Goal: Information Seeking & Learning: Learn about a topic

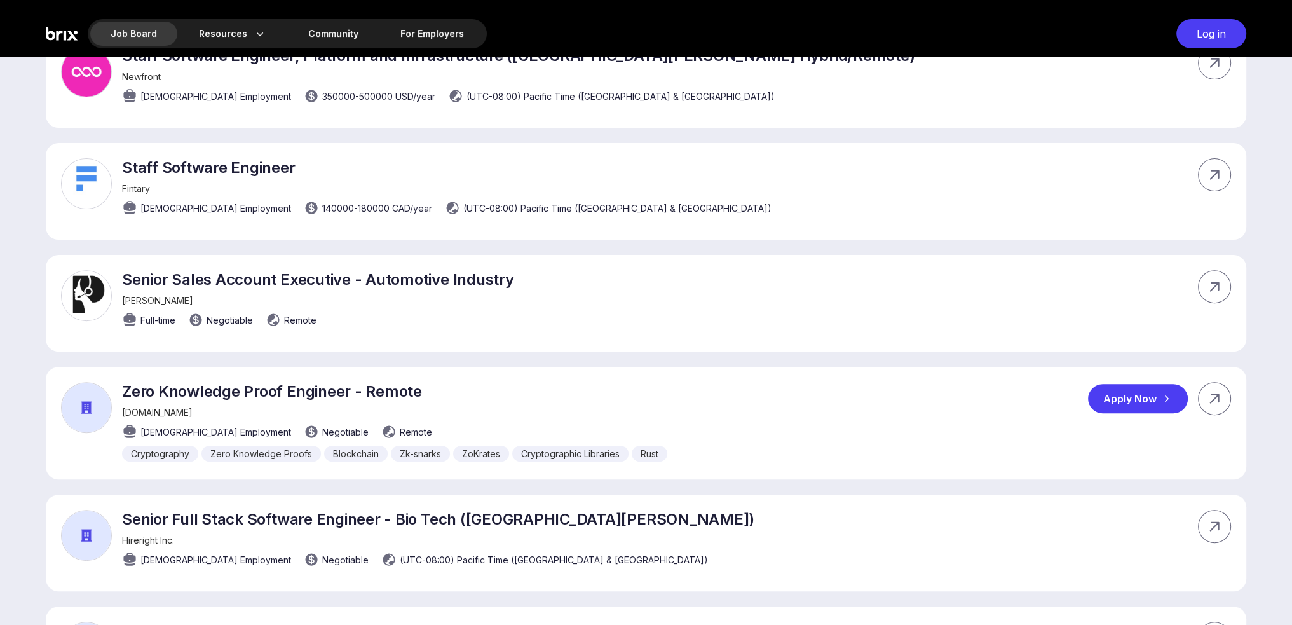
scroll to position [339, 0]
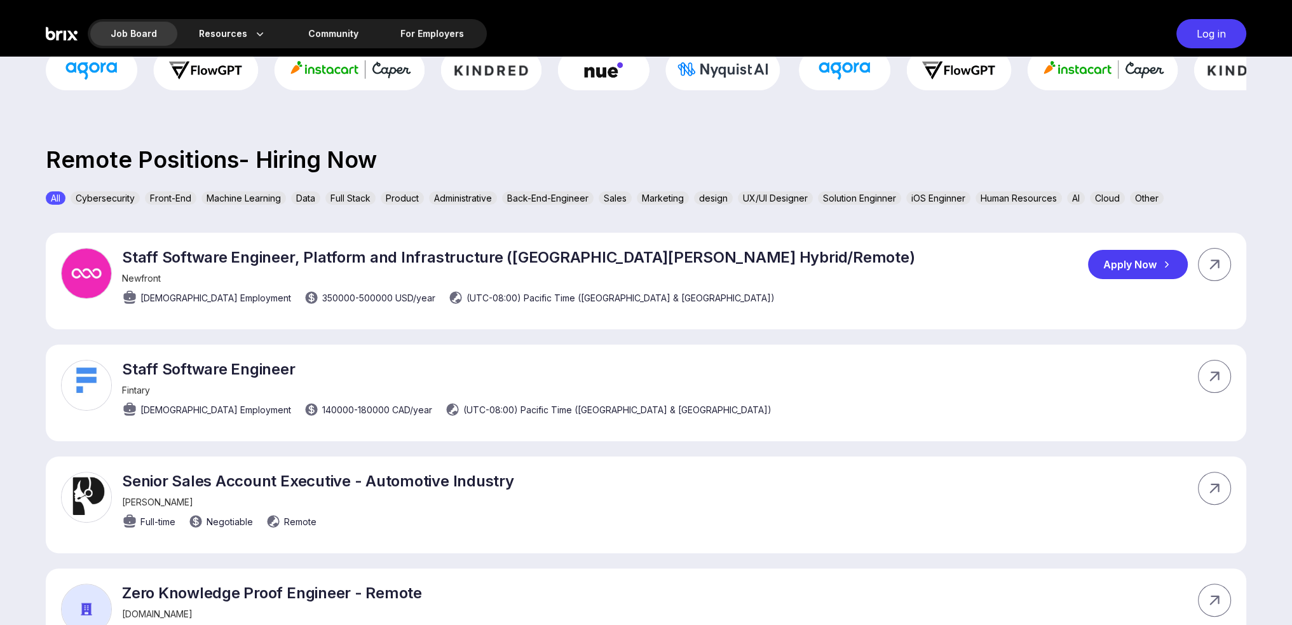
click at [688, 266] on div "Staff Software Engineer, Platform and Infrastructure ([GEOGRAPHIC_DATA][PERSON_…" at bounding box center [518, 280] width 793 height 64
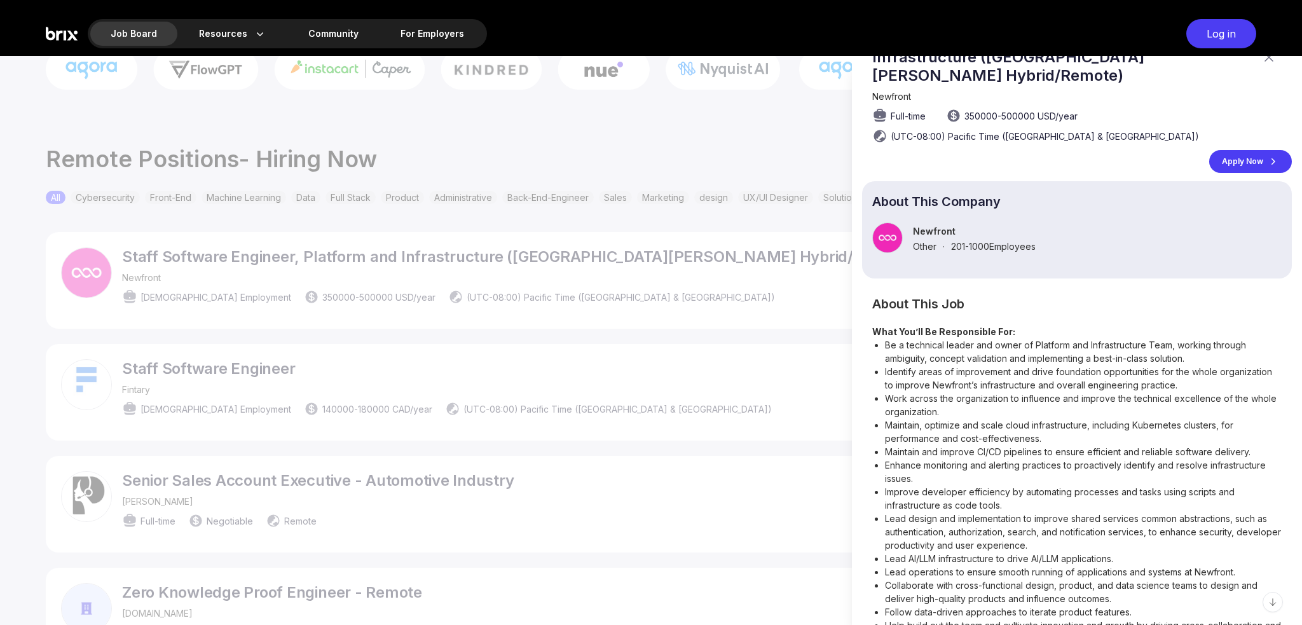
scroll to position [0, 0]
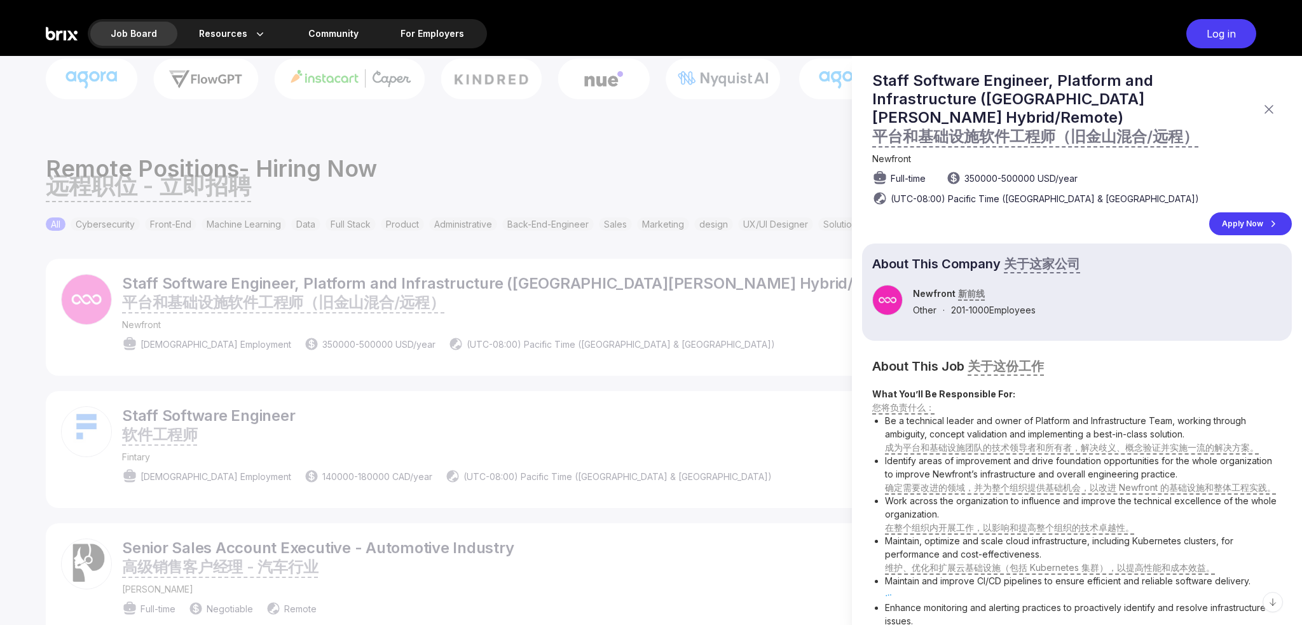
click at [953, 86] on p "Staff Software Engineer, Platform and Infrastructure ([GEOGRAPHIC_DATA][PERSON_…" at bounding box center [1062, 109] width 381 height 76
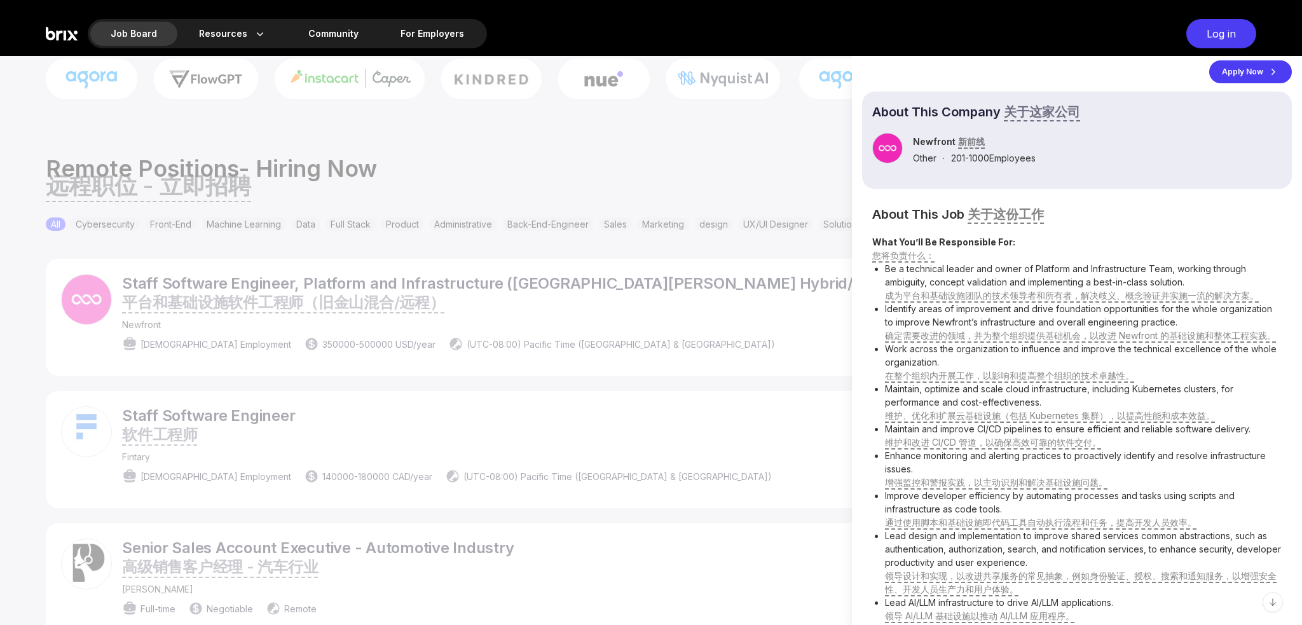
scroll to position [169, 0]
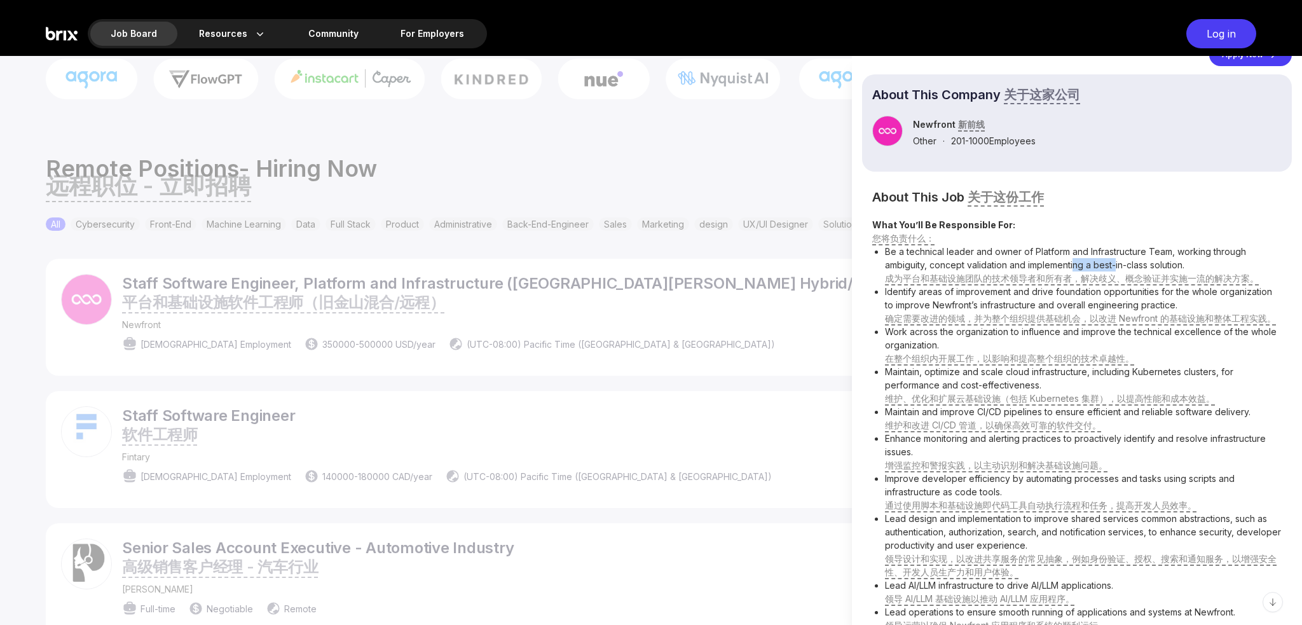
drag, startPoint x: 1074, startPoint y: 251, endPoint x: 1116, endPoint y: 247, distance: 42.1
click at [1116, 247] on li "Be a technical leader and owner of Platform and Infrastructure Team, working th…" at bounding box center [1083, 265] width 397 height 40
drag, startPoint x: 891, startPoint y: 273, endPoint x: 1158, endPoint y: 271, distance: 267.0
click at [1158, 285] on li "Identify areas of improvement and drive foundation opportunities for the whole …" at bounding box center [1083, 305] width 397 height 40
click at [924, 337] on li "Work across the organization to influence and improve the technical excellence …" at bounding box center [1083, 345] width 397 height 40
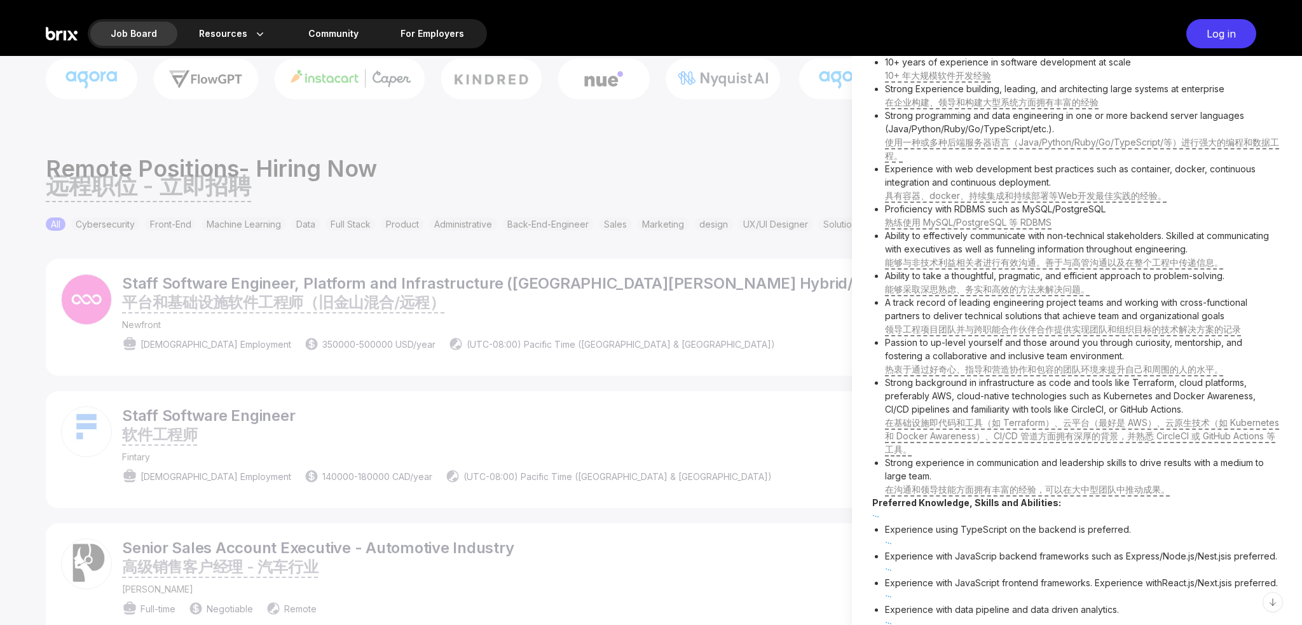
scroll to position [1017, 0]
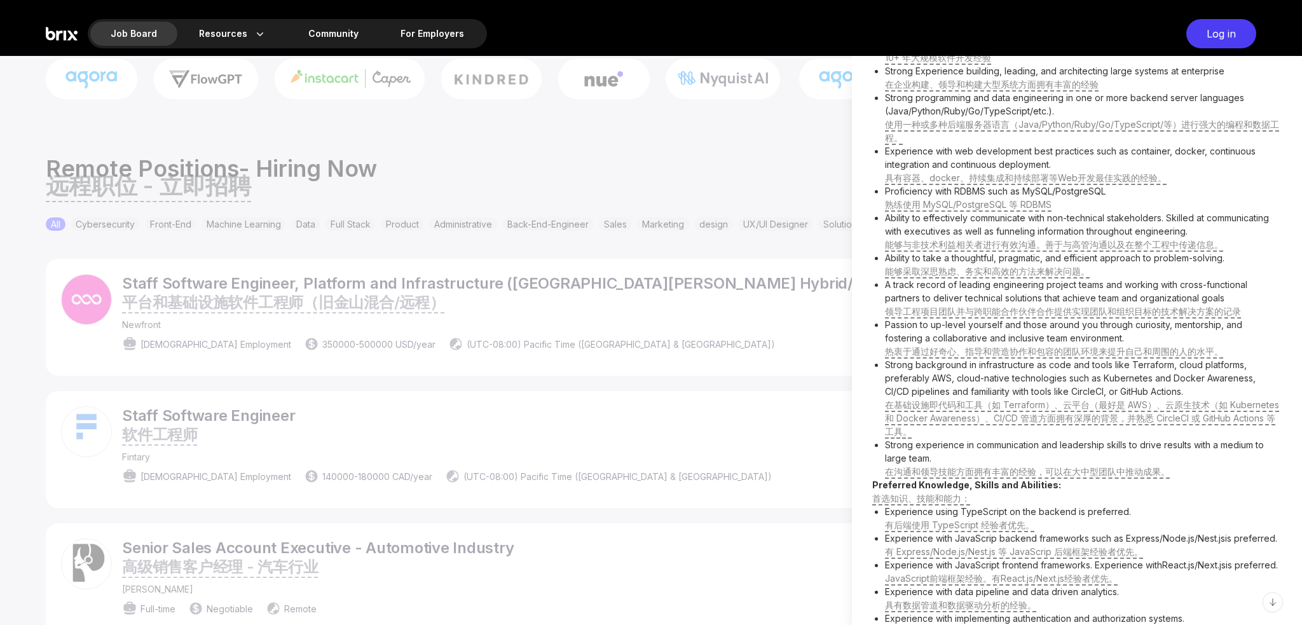
click at [721, 247] on div at bounding box center [651, 340] width 1302 height 569
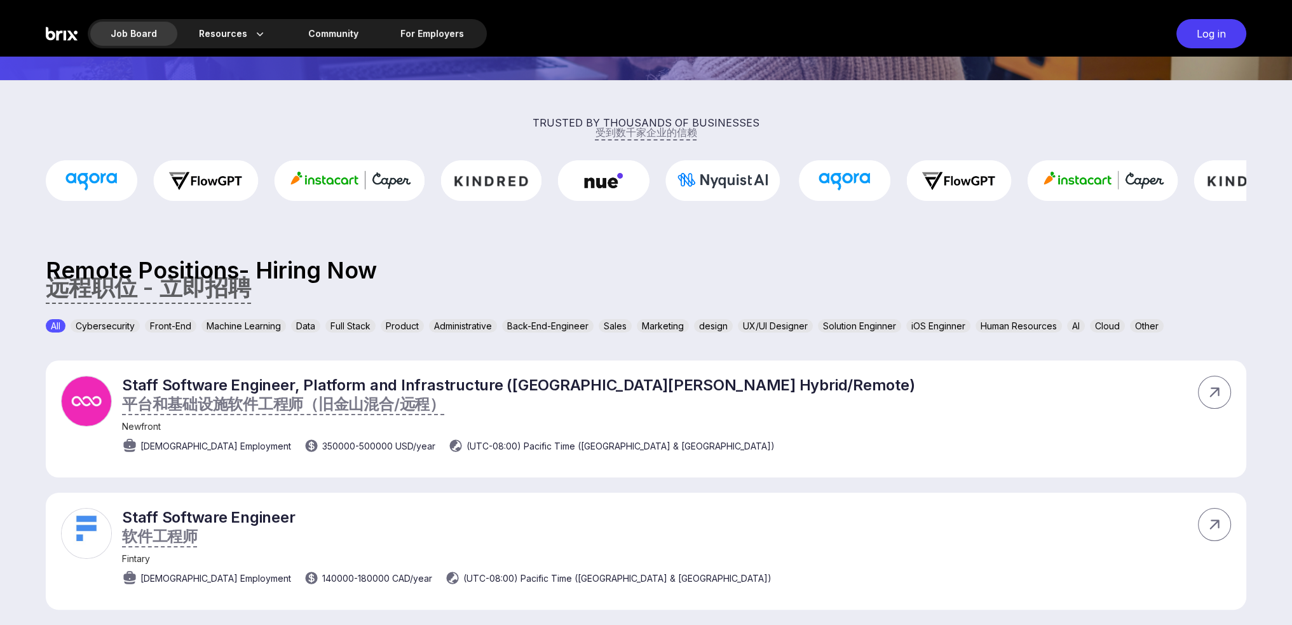
scroll to position [0, 0]
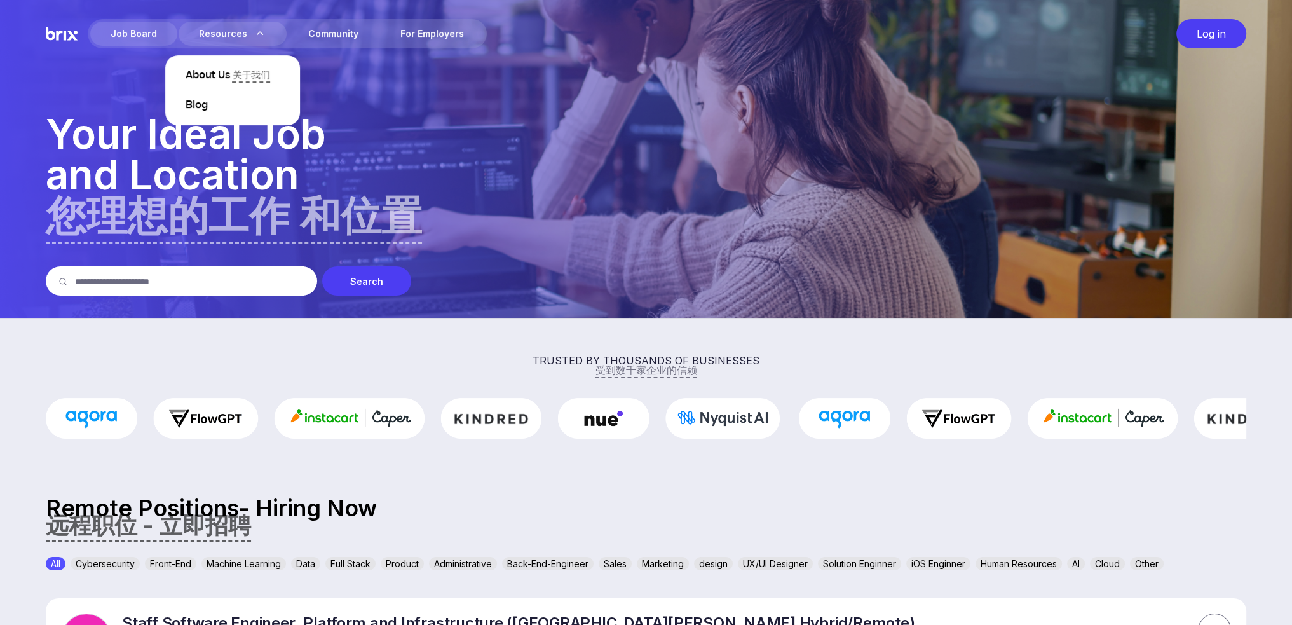
click at [210, 36] on div "Resources About Us 关于我们 Blog" at bounding box center [233, 34] width 108 height 24
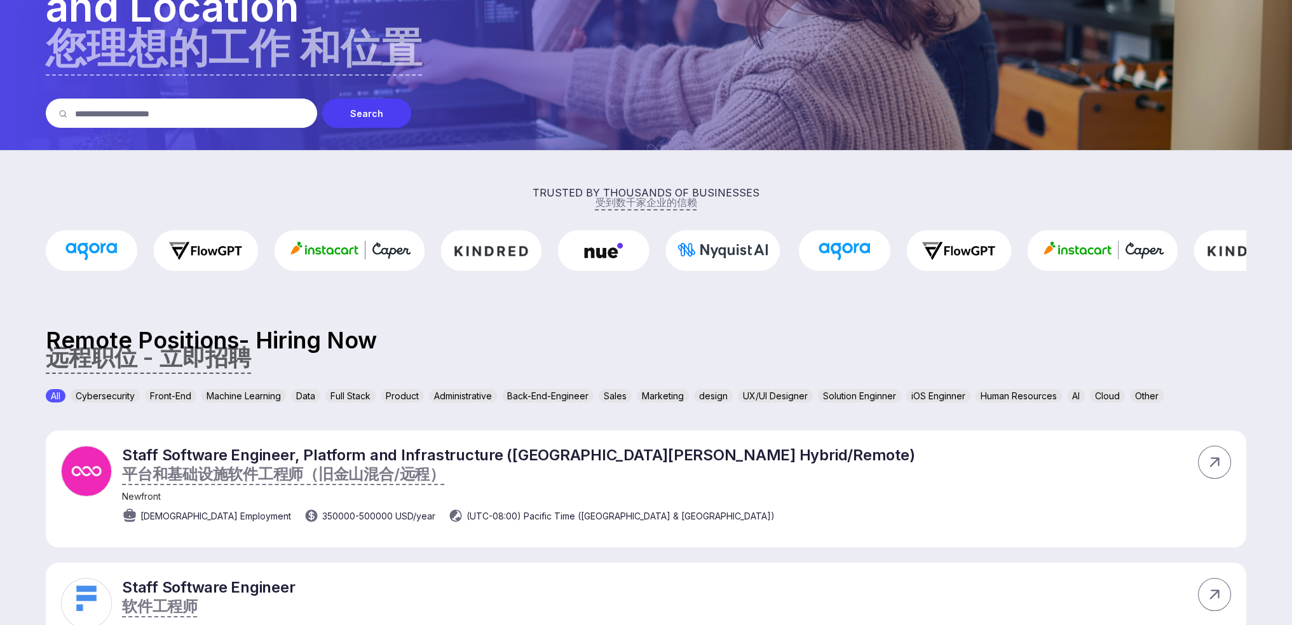
scroll to position [339, 0]
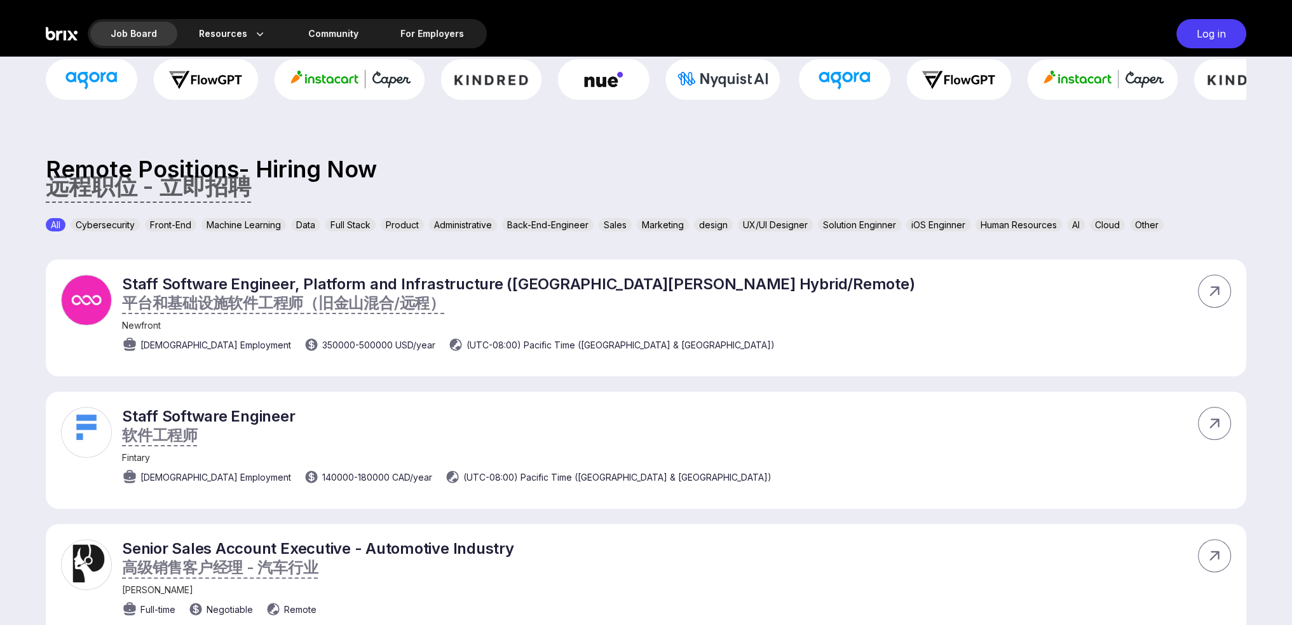
click at [173, 223] on div "Front-End" at bounding box center [170, 224] width 51 height 13
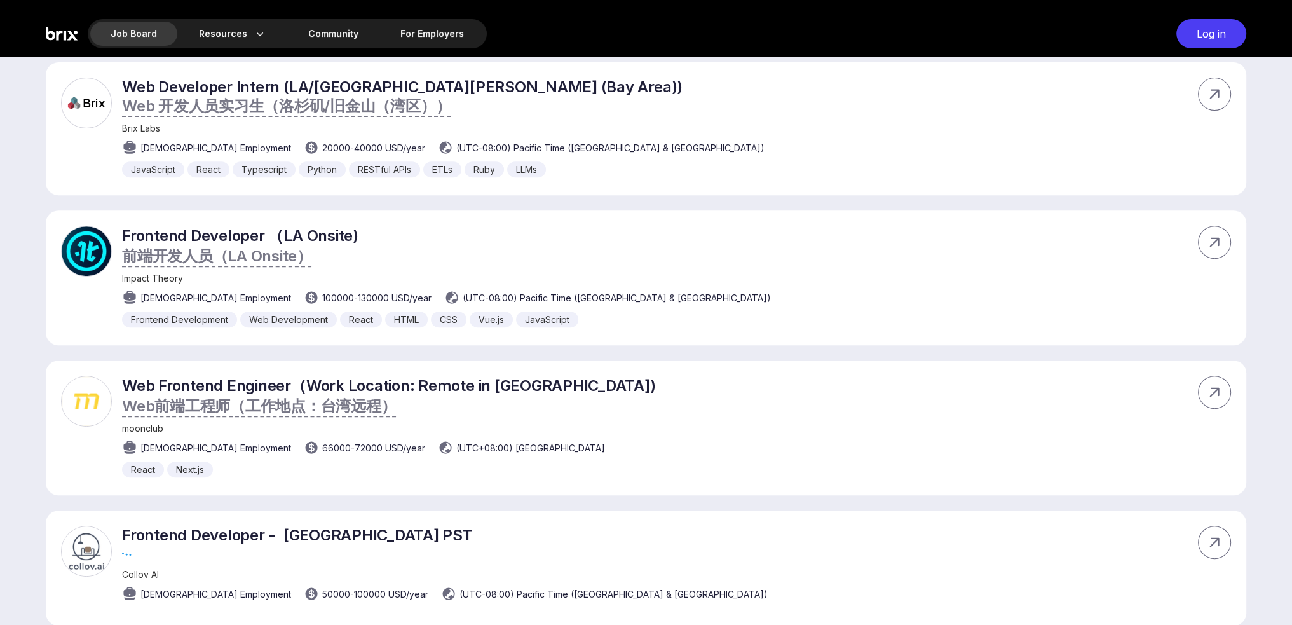
scroll to position [678, 0]
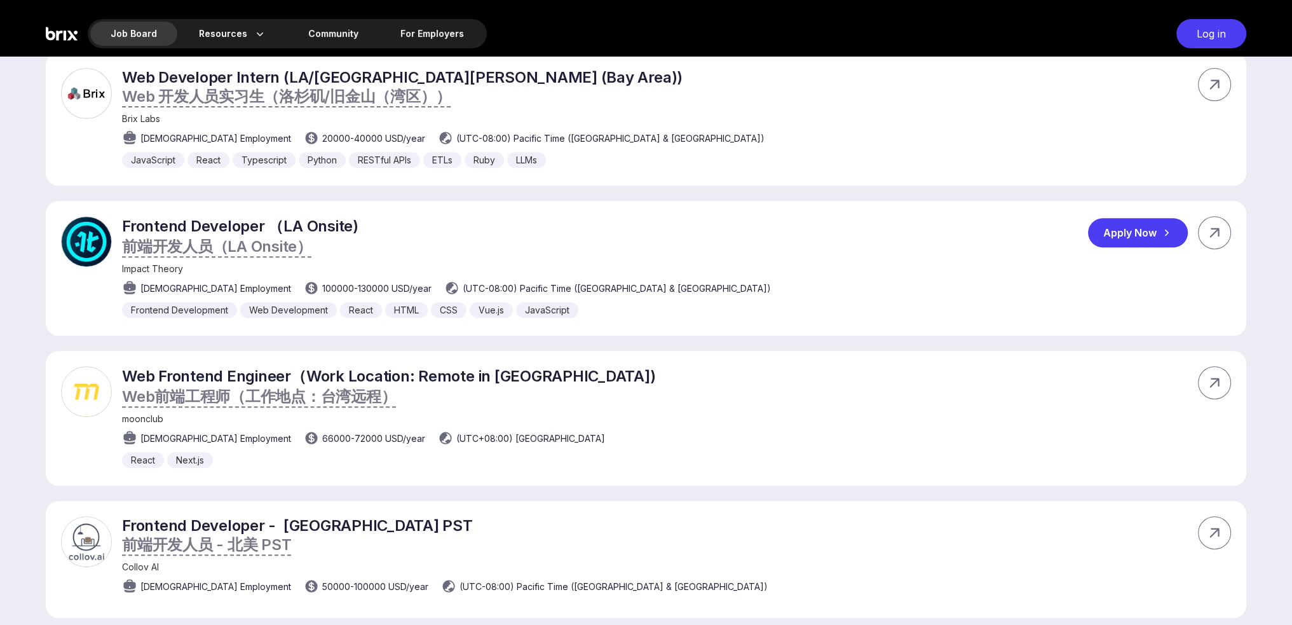
click at [321, 232] on p "Frontend Developer （LA Onsite) 前端开发人员（LA Onsite）" at bounding box center [446, 236] width 649 height 41
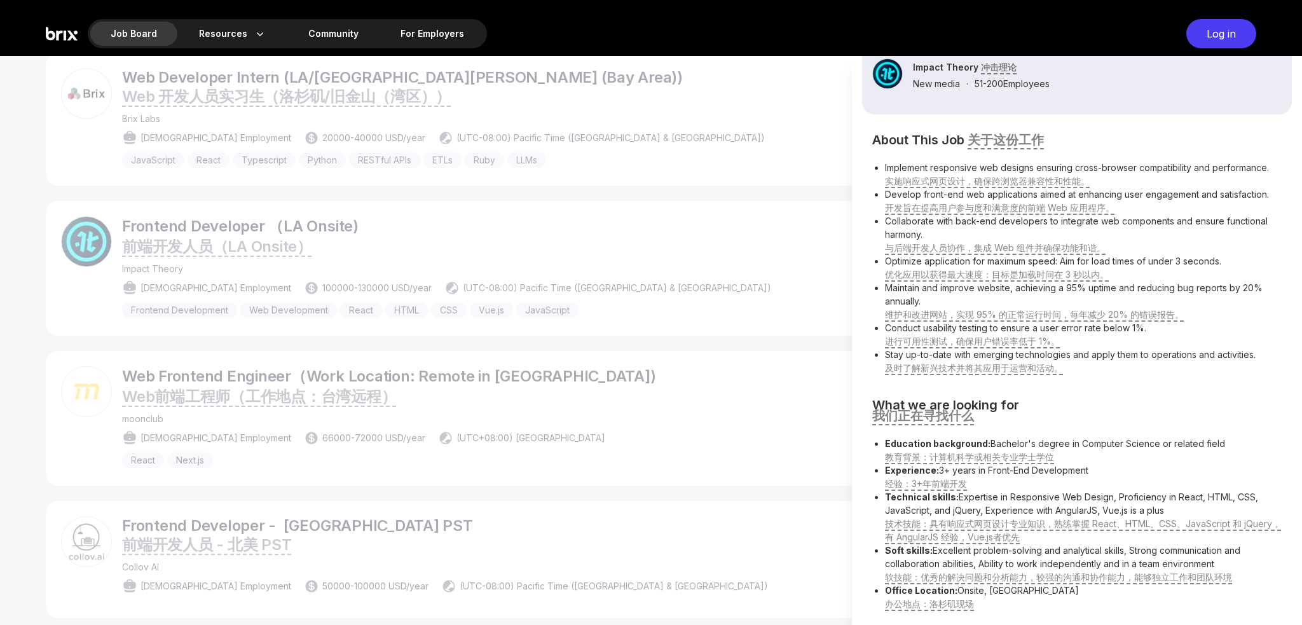
scroll to position [203, 0]
drag, startPoint x: 933, startPoint y: 559, endPoint x: 1060, endPoint y: 554, distance: 127.2
click at [1060, 554] on li "Soft skills: Excellent problem-solving and analytical skills, Strong communicat…" at bounding box center [1083, 564] width 397 height 40
click at [1072, 552] on li "Soft skills: Excellent problem-solving and analytical skills, Strong communicat…" at bounding box center [1083, 564] width 397 height 40
click at [794, 293] on div at bounding box center [651, 340] width 1302 height 569
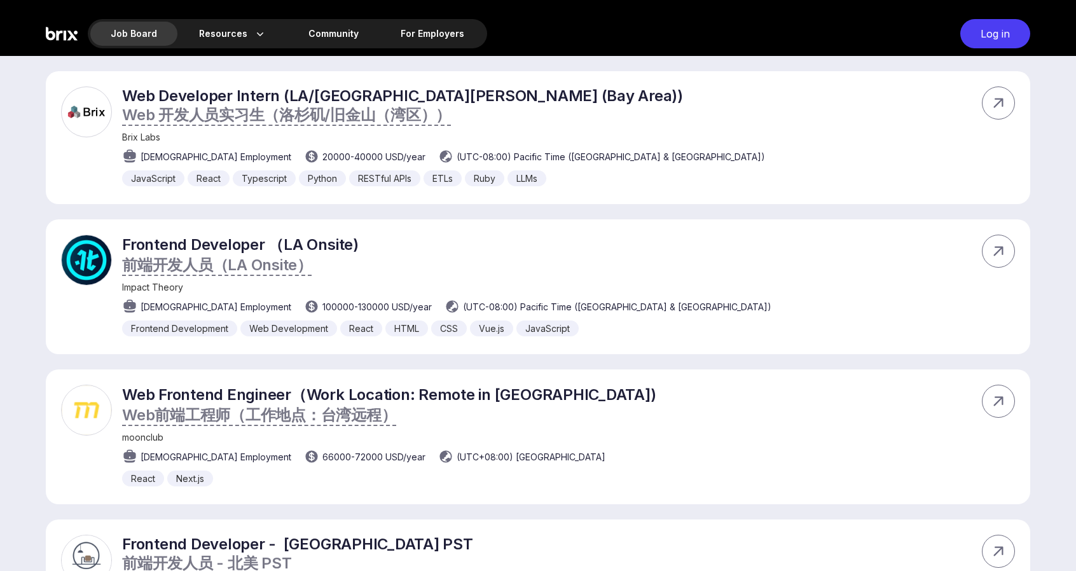
scroll to position [135, 0]
click at [579, 219] on div "Frontend Developer （LA Onsite) 前端开发人员（LA Onsite） Impact Theory [DEMOGRAPHIC_DAT…" at bounding box center [538, 286] width 984 height 135
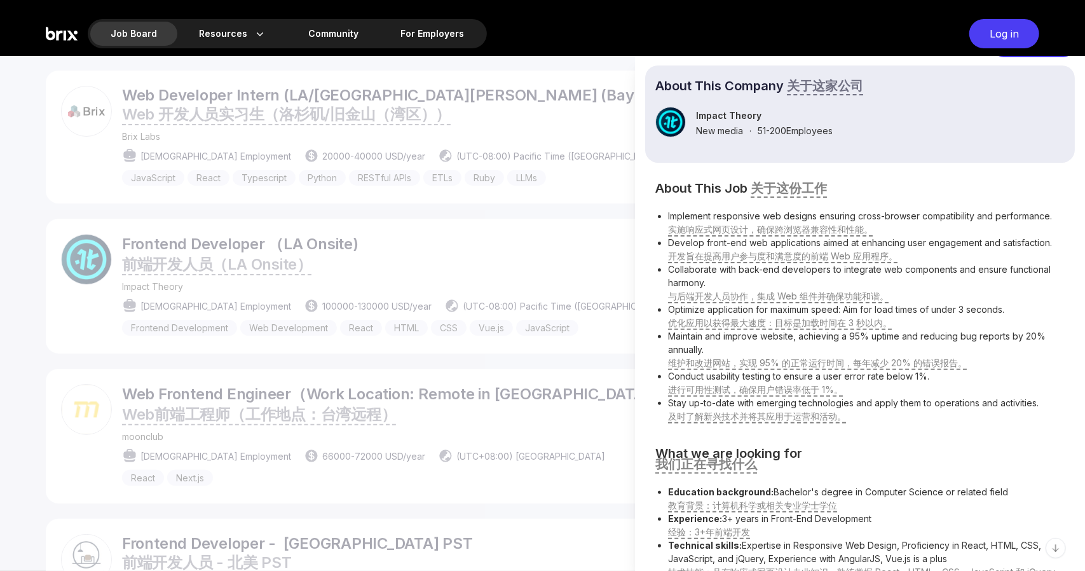
scroll to position [183, 0]
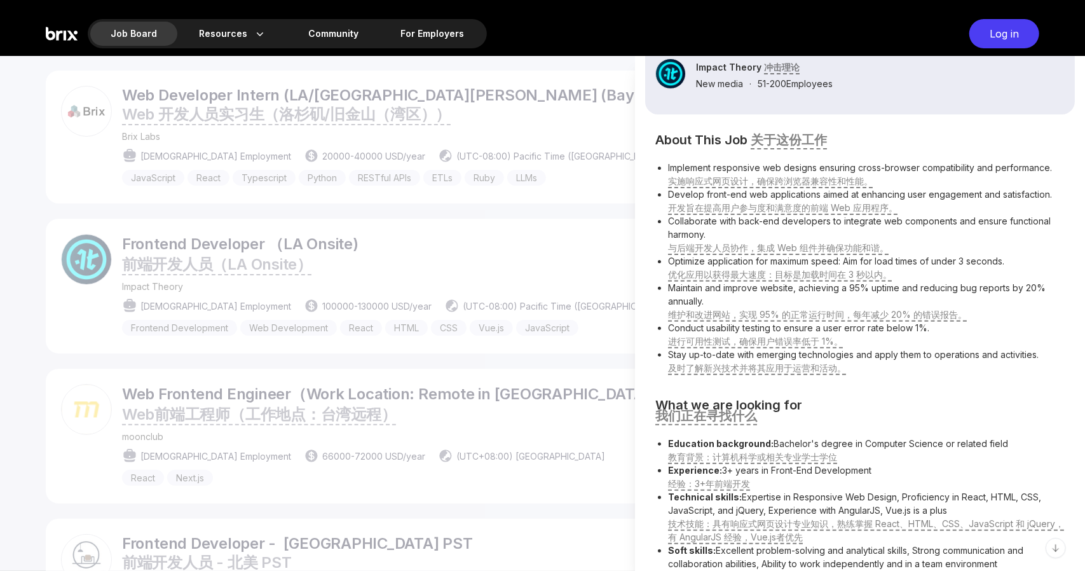
click at [603, 214] on div at bounding box center [542, 313] width 1085 height 515
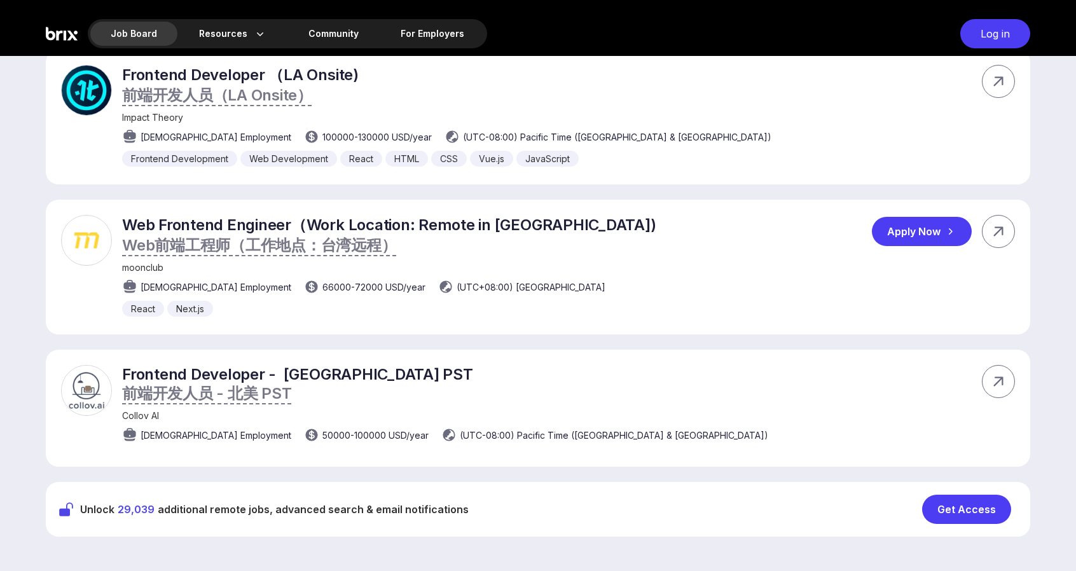
scroll to position [678, 0]
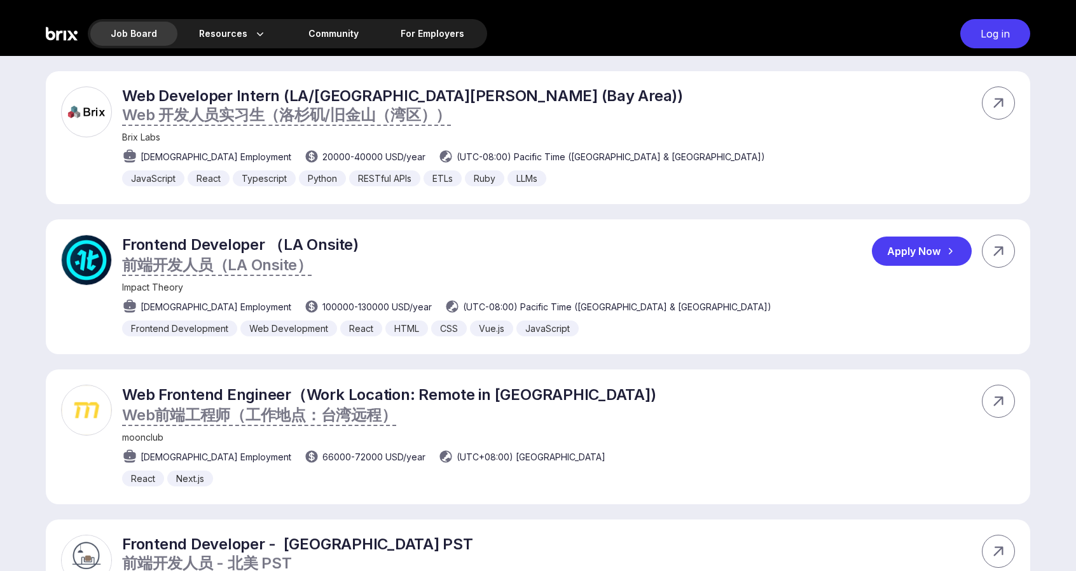
click at [394, 294] on div "Frontend Developer （LA Onsite) 前端开发人员（LA Onsite） Impact Theory [DEMOGRAPHIC_DAT…" at bounding box center [446, 286] width 649 height 102
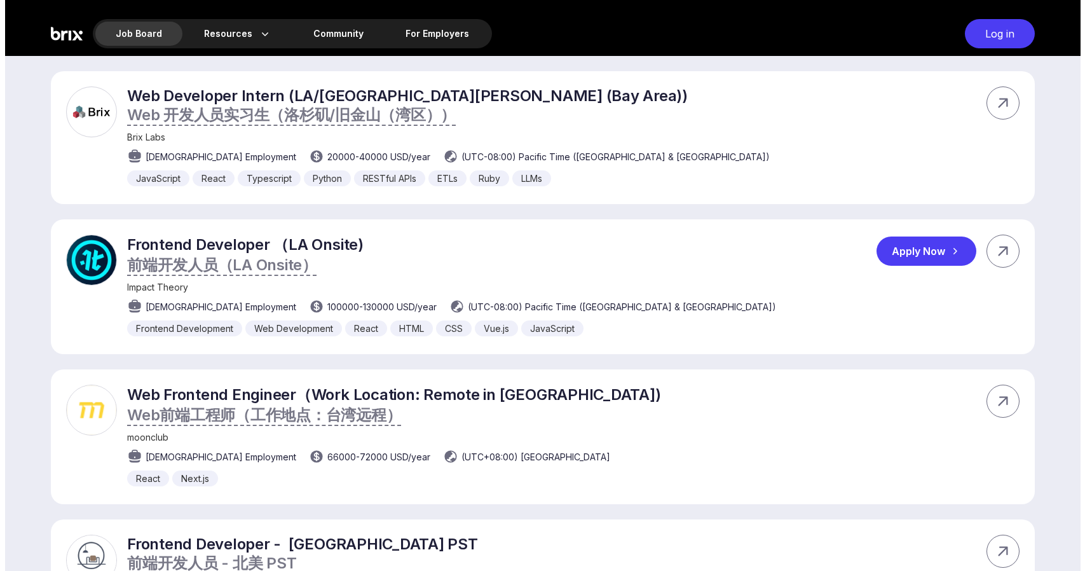
scroll to position [0, 0]
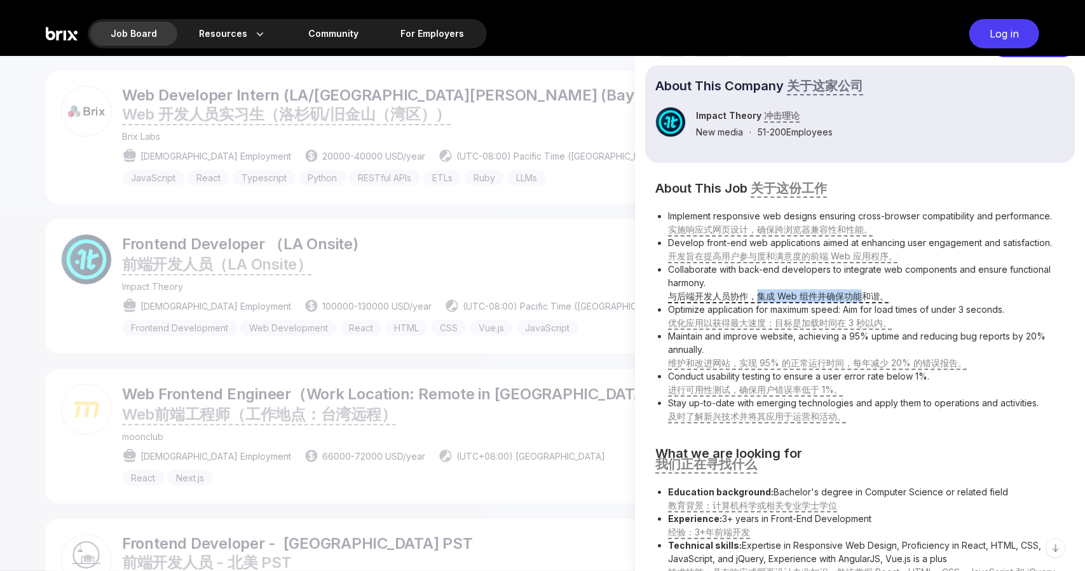
drag, startPoint x: 754, startPoint y: 293, endPoint x: 863, endPoint y: 294, distance: 109.3
click at [863, 294] on span "与后端开发人员协作，集成 Web 组件并确保功能和谐。" at bounding box center [778, 296] width 221 height 11
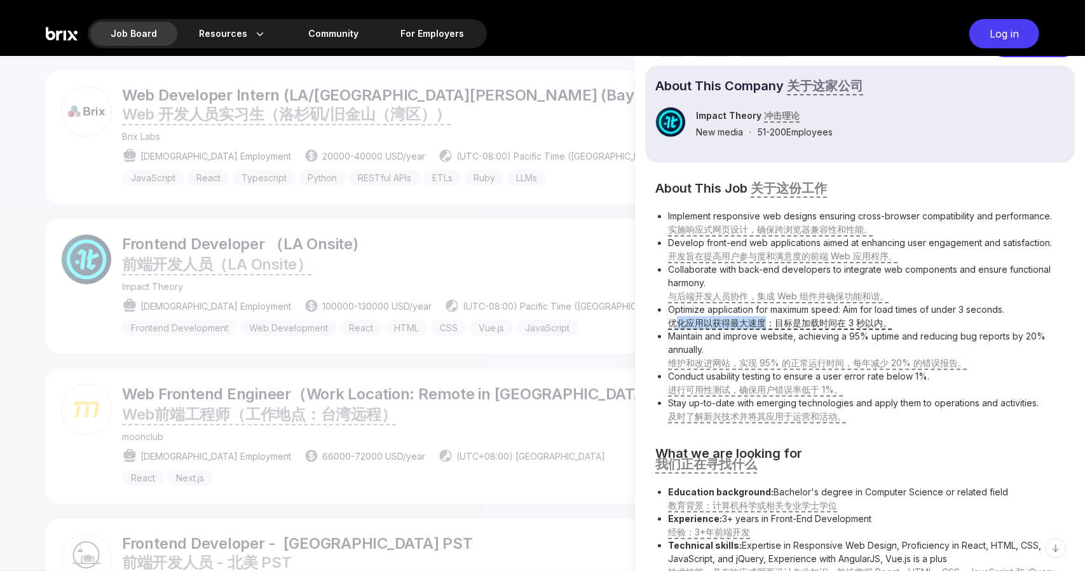
drag, startPoint x: 675, startPoint y: 325, endPoint x: 762, endPoint y: 325, distance: 86.5
click at [762, 325] on span "优化应用以获得最大速度：目标是加载时间在 3 秒以内。" at bounding box center [780, 322] width 224 height 11
drag, startPoint x: 676, startPoint y: 353, endPoint x: 687, endPoint y: 355, distance: 10.9
click at [687, 355] on li "Maintain and improve website, achieving a 95% uptime and reducing bug reports b…" at bounding box center [866, 349] width 397 height 40
drag, startPoint x: 688, startPoint y: 383, endPoint x: 817, endPoint y: 393, distance: 128.9
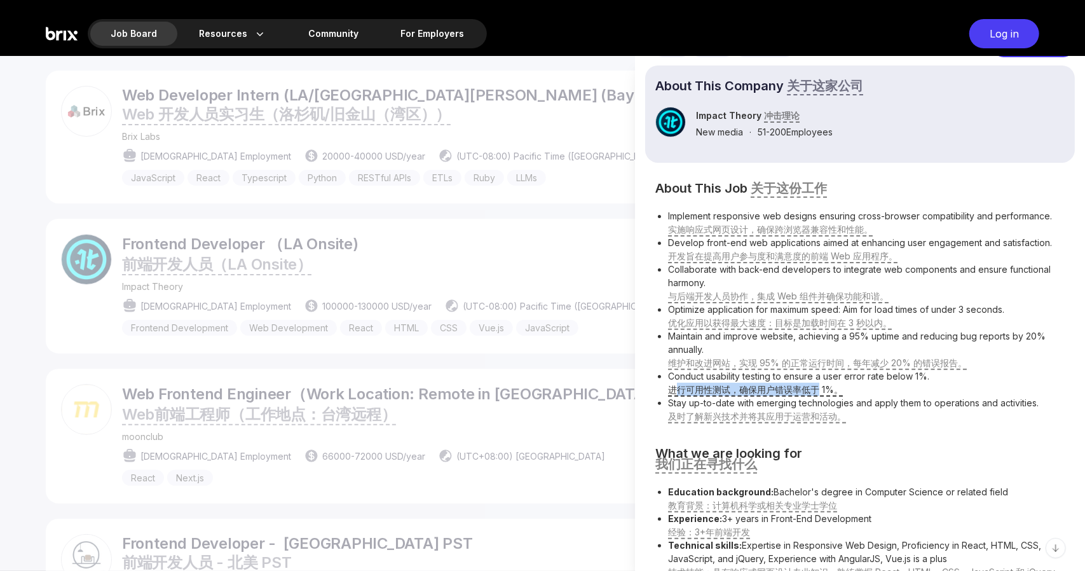
click at [817, 393] on span "进行可用性测试，确保用户错误率低于 1%。" at bounding box center [755, 389] width 175 height 11
drag, startPoint x: 674, startPoint y: 401, endPoint x: 1021, endPoint y: 404, distance: 346.5
click at [1021, 404] on li "Stay up-to-date with emerging technologies and apply them to operations and act…" at bounding box center [866, 409] width 397 height 27
click at [898, 430] on div "About This Job 关于这份工作 Implement responsive web designs ensuring cross-browser c…" at bounding box center [860, 420] width 430 height 475
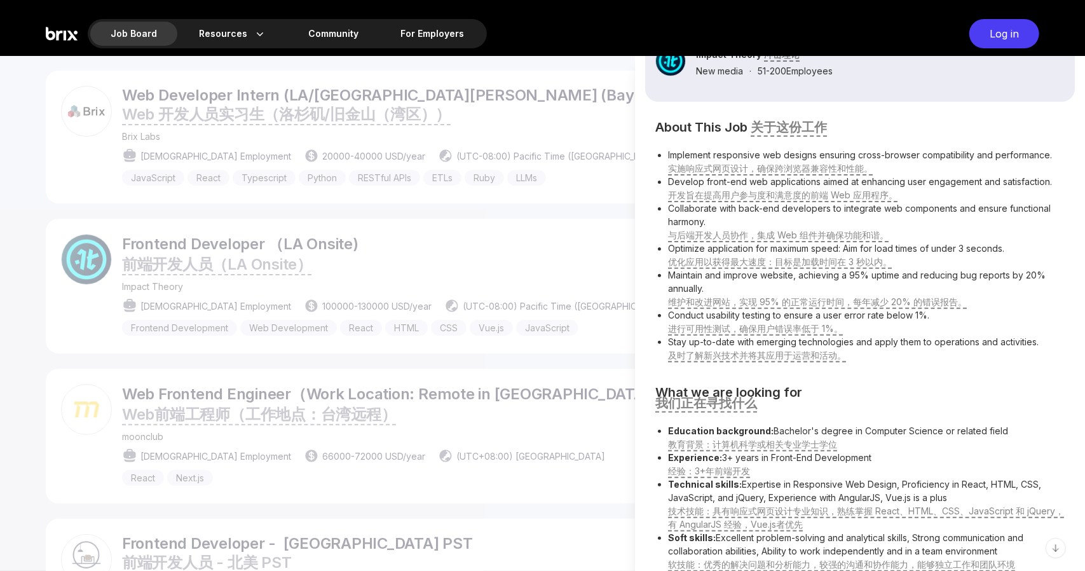
scroll to position [237, 0]
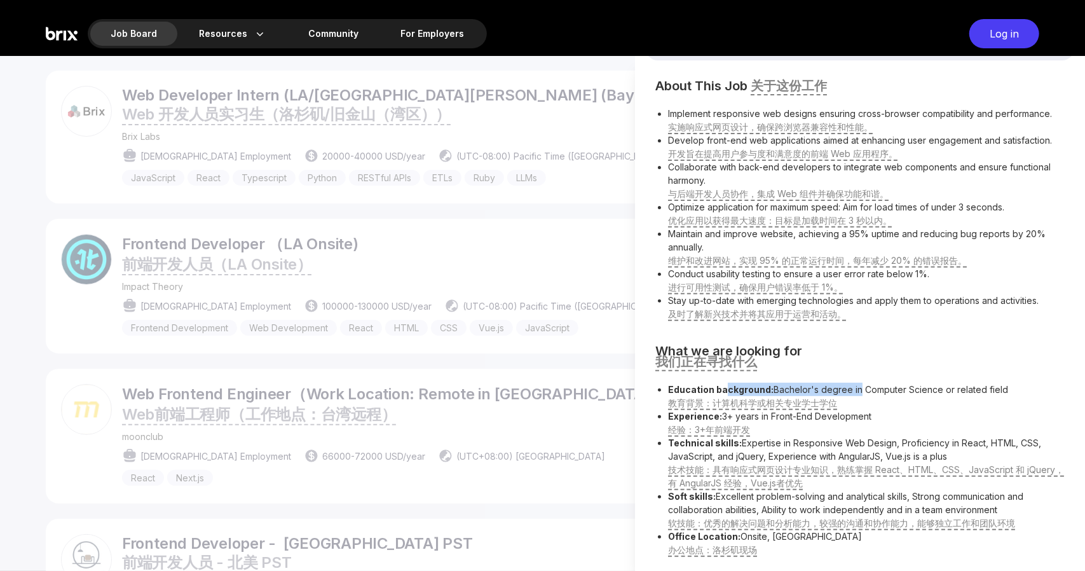
drag, startPoint x: 723, startPoint y: 393, endPoint x: 854, endPoint y: 389, distance: 130.4
click at [854, 389] on li "Education background: Bachelor's degree in Computer Science or related field 教育…" at bounding box center [866, 396] width 397 height 27
drag, startPoint x: 669, startPoint y: 418, endPoint x: 847, endPoint y: 416, distance: 178.0
click at [847, 416] on li "Experience: 3+ years in Front-End Development 经验：3+年前端开发" at bounding box center [866, 422] width 397 height 27
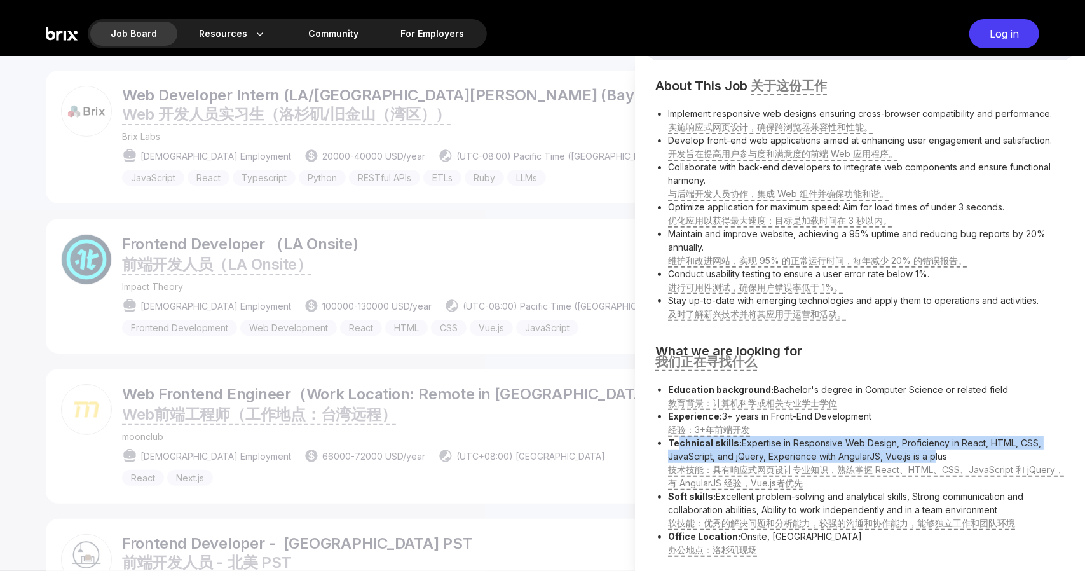
drag, startPoint x: 681, startPoint y: 448, endPoint x: 933, endPoint y: 453, distance: 252.4
click at [933, 453] on li "Technical skills: Expertise in Responsive Web Design, Proficiency in React, HTM…" at bounding box center [866, 462] width 397 height 53
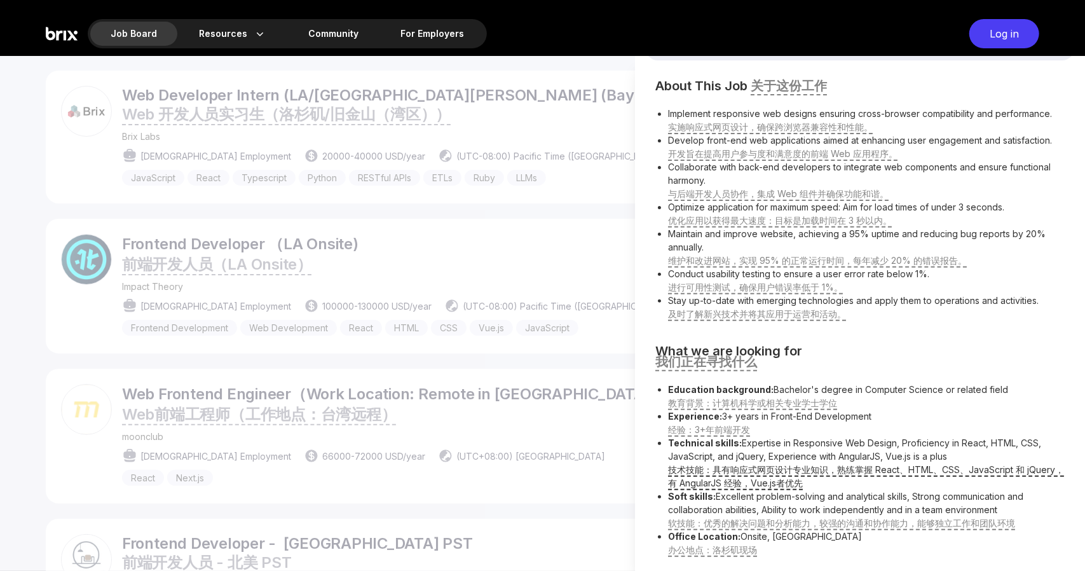
click at [782, 477] on span "技术技能：具有响应式网页设计专业知识，熟练掌握 React、HTML、CSS、JavaScript 和 jQuery，有 AngularJS 经验，Vue.j…" at bounding box center [866, 476] width 396 height 24
click at [543, 442] on div at bounding box center [542, 313] width 1085 height 515
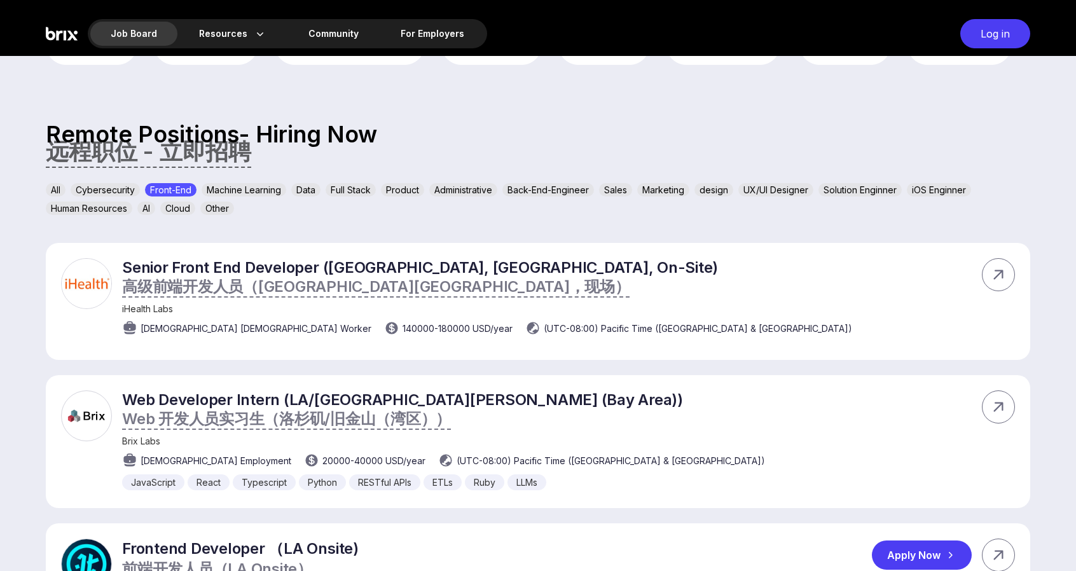
scroll to position [339, 0]
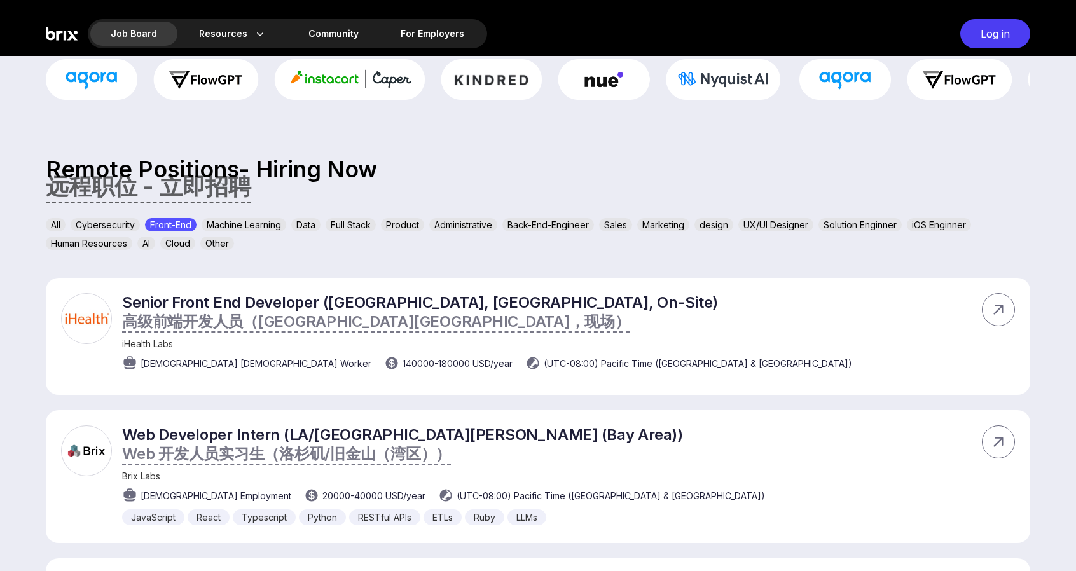
click at [574, 224] on div "Back-End-Engineer" at bounding box center [548, 224] width 92 height 13
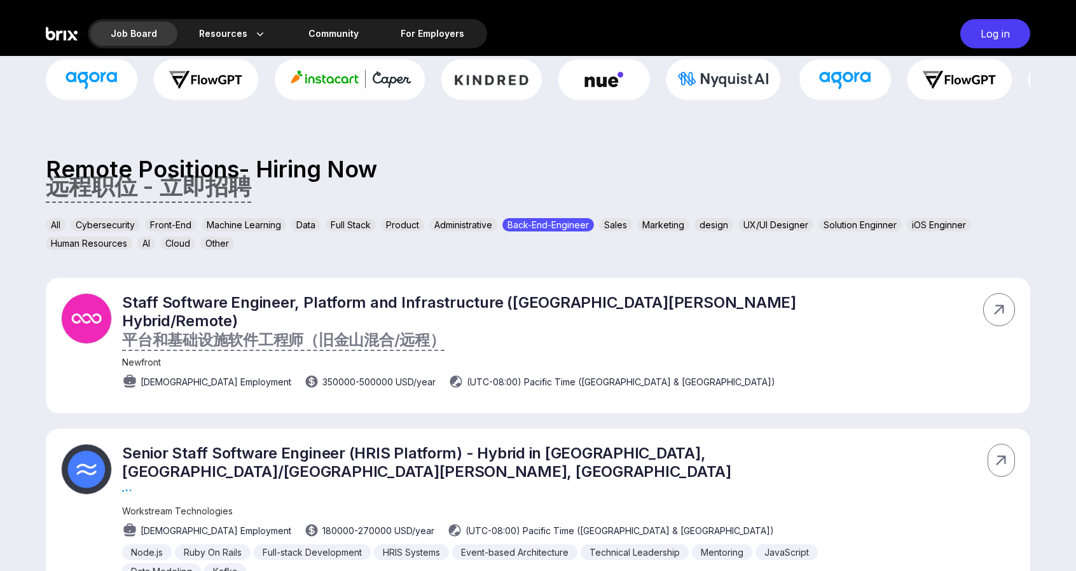
click at [487, 245] on div "All Cybersecurity Front-End Machine Learning Data Full Stack Product Administra…" at bounding box center [538, 236] width 984 height 37
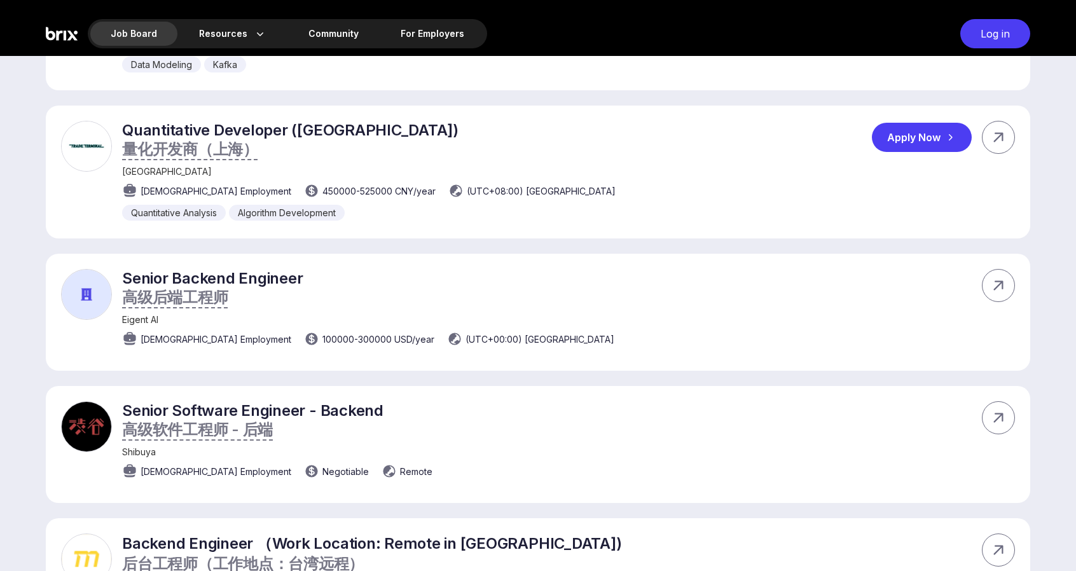
scroll to position [678, 0]
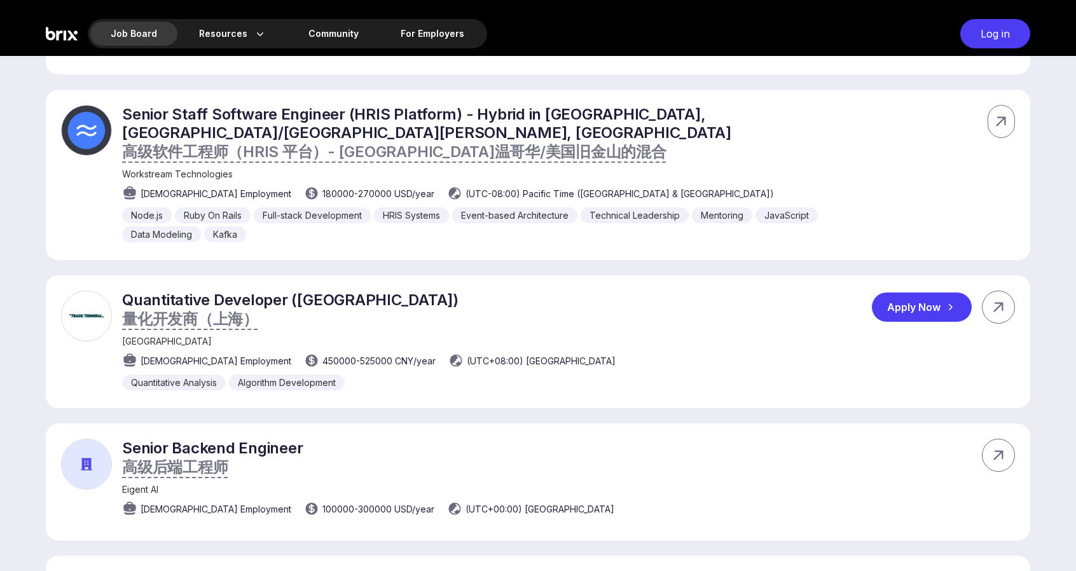
click at [394, 294] on div "Quantitative Developer ([GEOGRAPHIC_DATA]) 量化开发商（上海） Trade Terminal [DEMOGRAPHI…" at bounding box center [368, 341] width 493 height 100
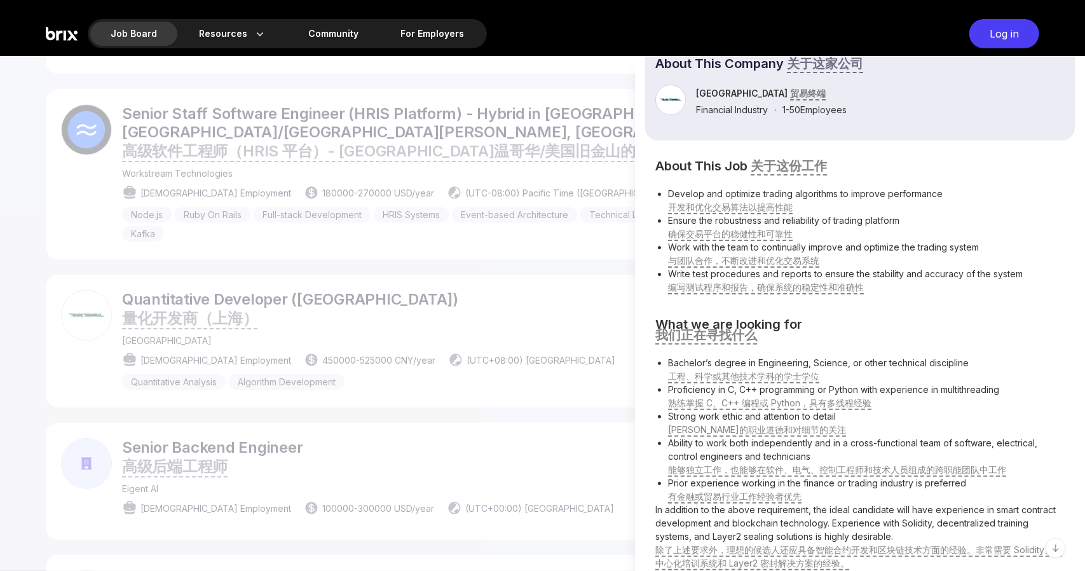
scroll to position [156, 0]
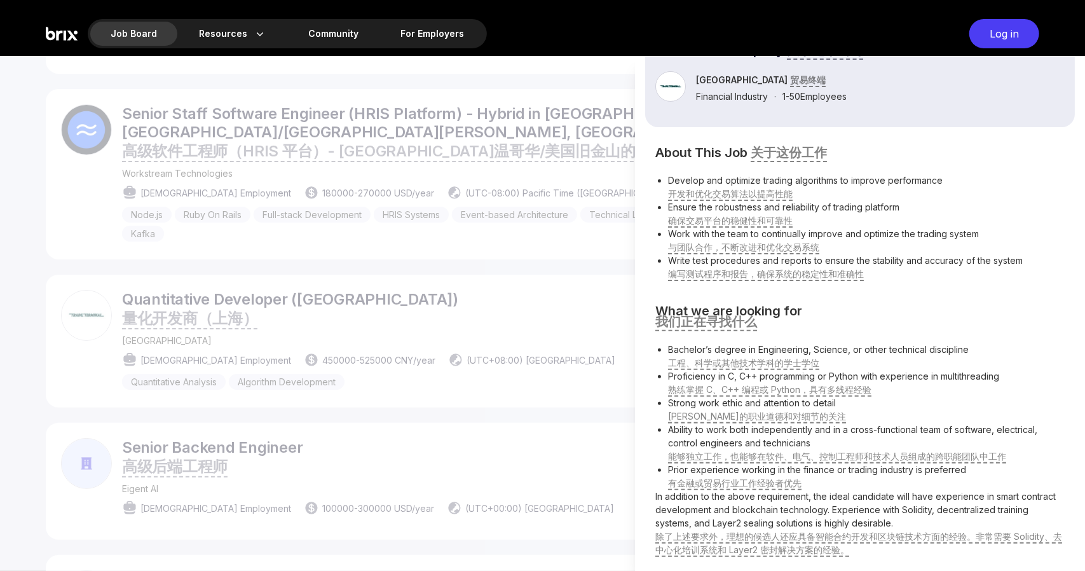
click at [572, 373] on div at bounding box center [542, 313] width 1085 height 515
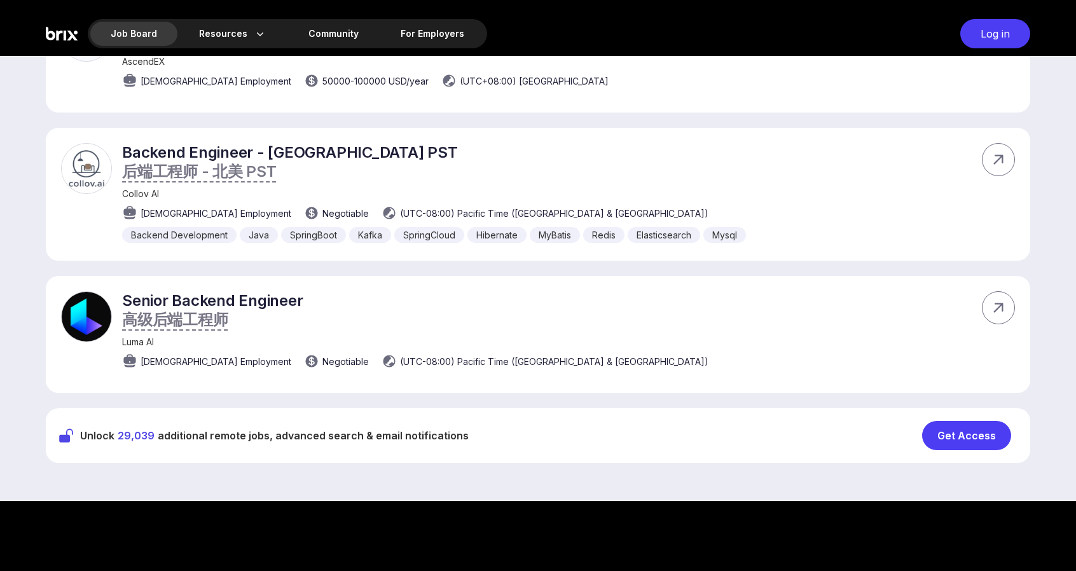
scroll to position [1526, 0]
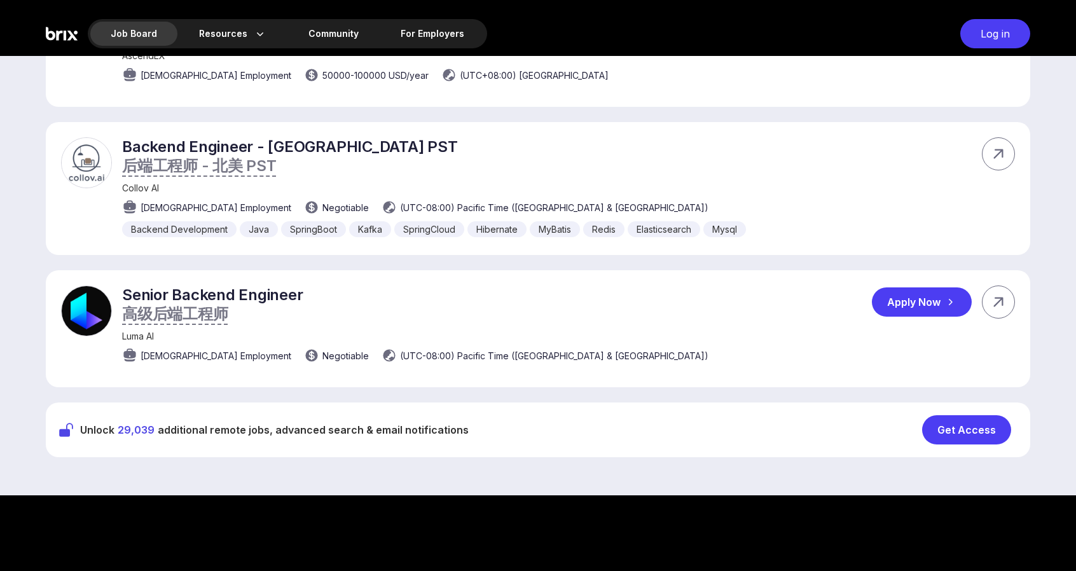
click at [436, 285] on p "Senior Backend Engineer 高级后端工程师" at bounding box center [415, 304] width 586 height 39
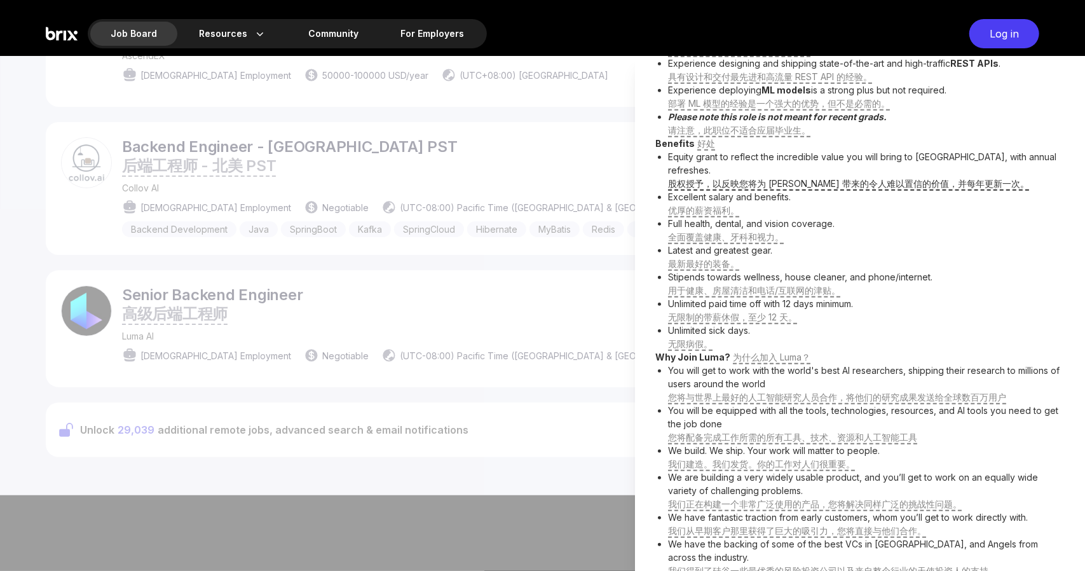
scroll to position [721, 0]
click at [465, 174] on div at bounding box center [542, 313] width 1085 height 515
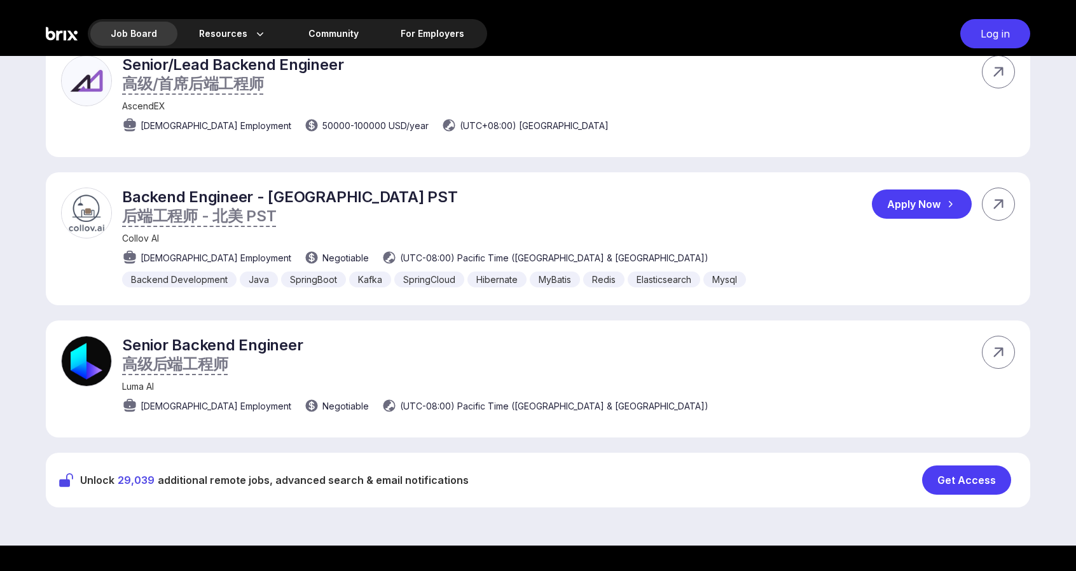
scroll to position [1356, 0]
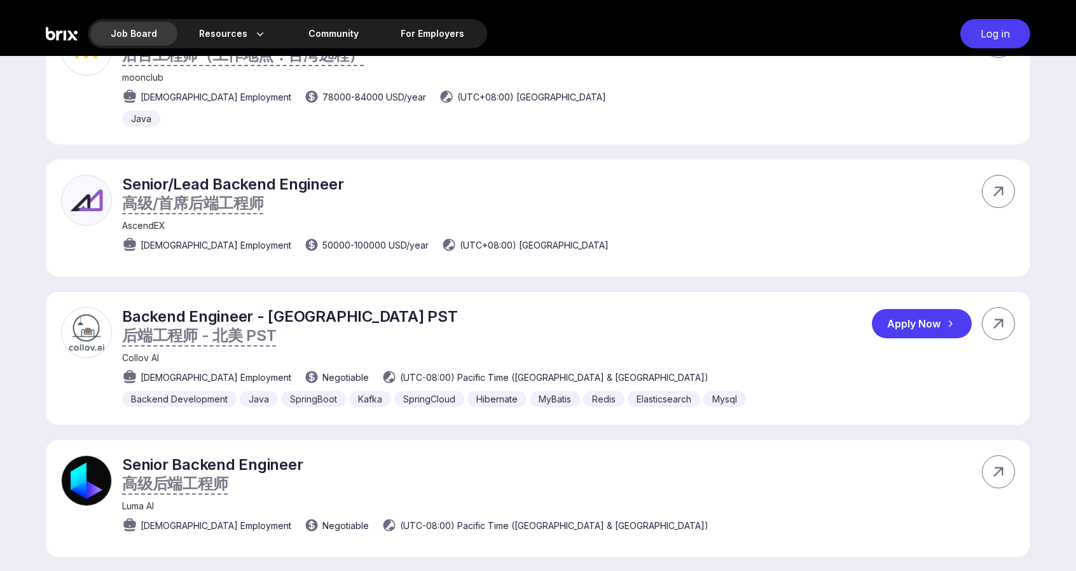
click at [406, 307] on p "Backend Engineer - [GEOGRAPHIC_DATA] PST 后端工程师 - [GEOGRAPHIC_DATA]" at bounding box center [434, 326] width 624 height 39
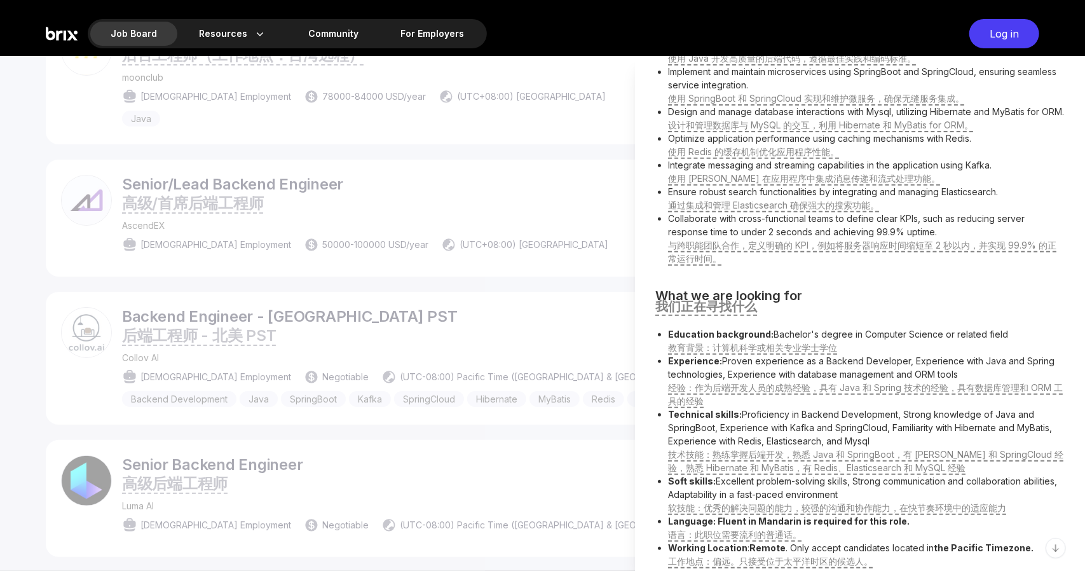
scroll to position [322, 0]
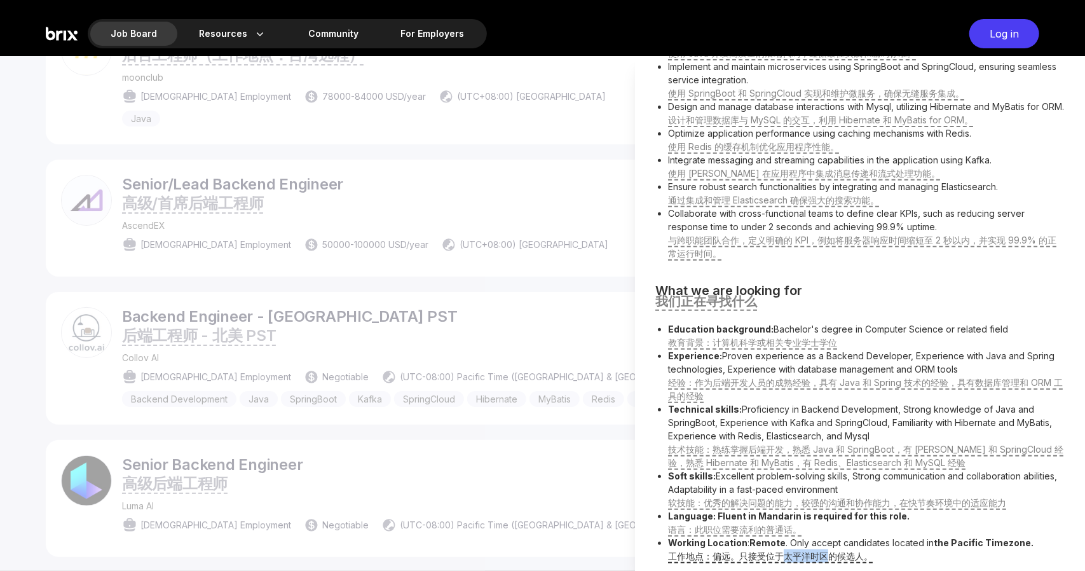
drag, startPoint x: 780, startPoint y: 550, endPoint x: 830, endPoint y: 549, distance: 50.3
click at [830, 550] on span "工作地点：偏远。只接受位于太平洋时区的候选人。" at bounding box center [770, 555] width 205 height 11
click at [929, 519] on li "Language: Fluent in Mandarin is required for this role. 语言：此职位需要流利的普通话。" at bounding box center [866, 522] width 397 height 27
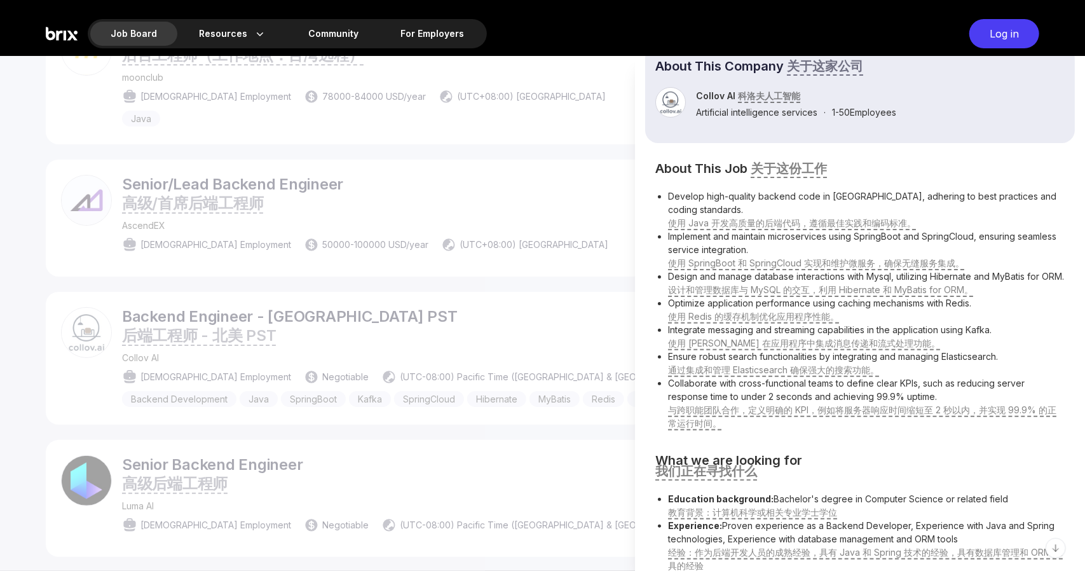
scroll to position [0, 0]
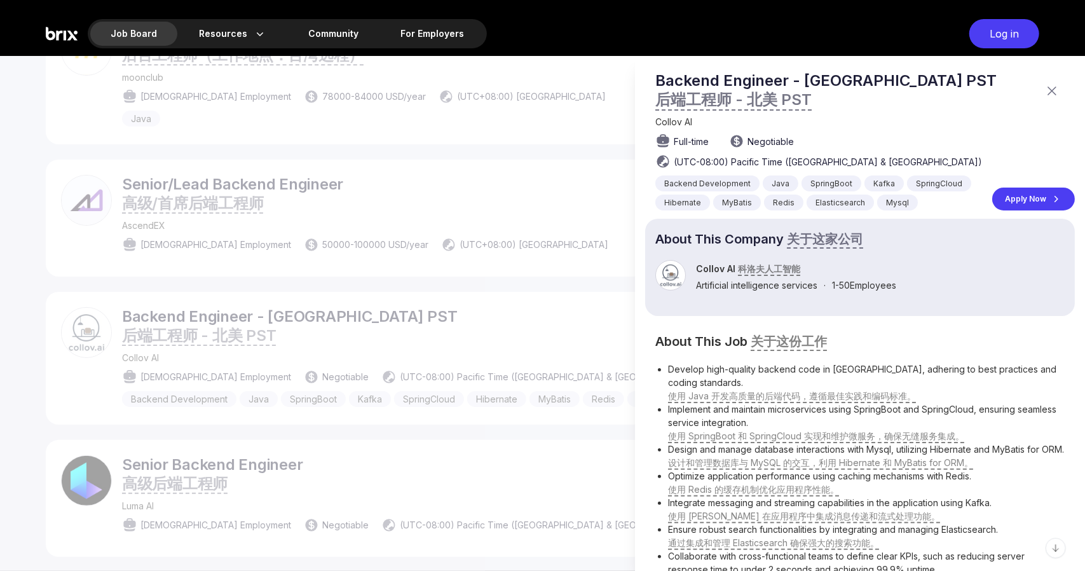
click at [425, 327] on div at bounding box center [542, 313] width 1085 height 515
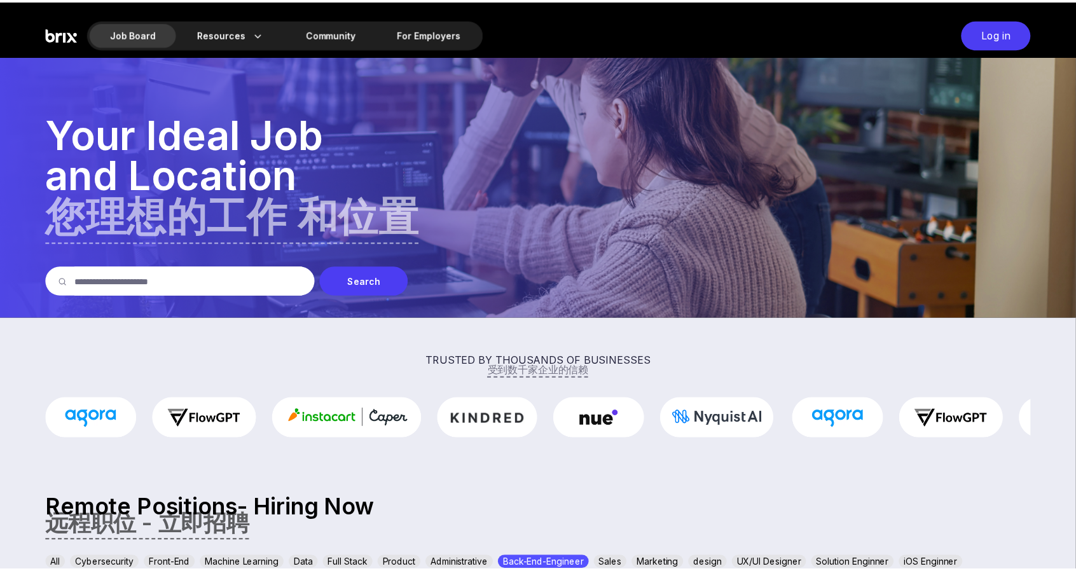
scroll to position [1356, 0]
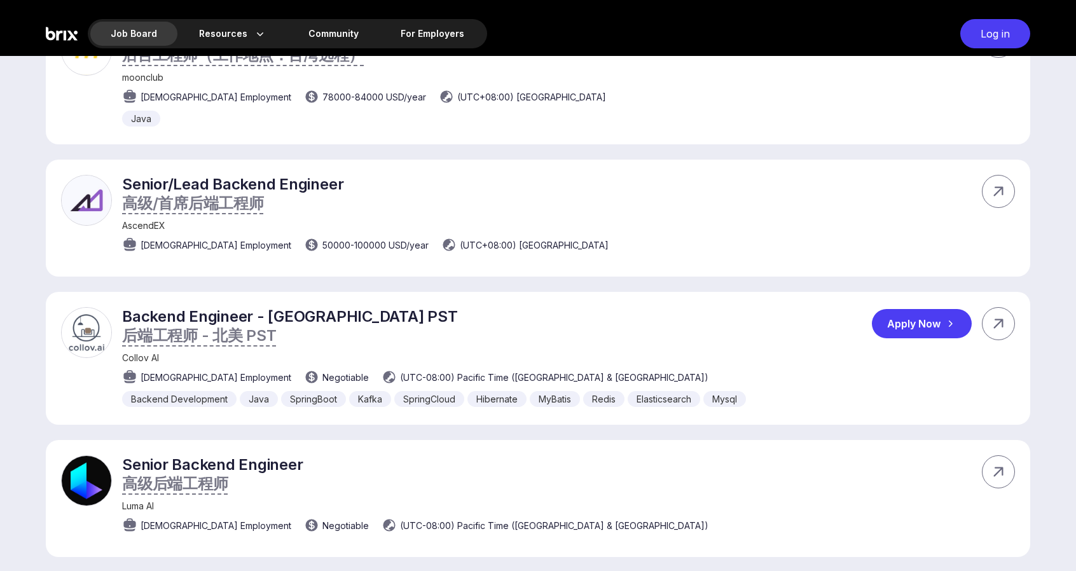
click at [322, 371] on span "Negotiable" at bounding box center [345, 377] width 46 height 13
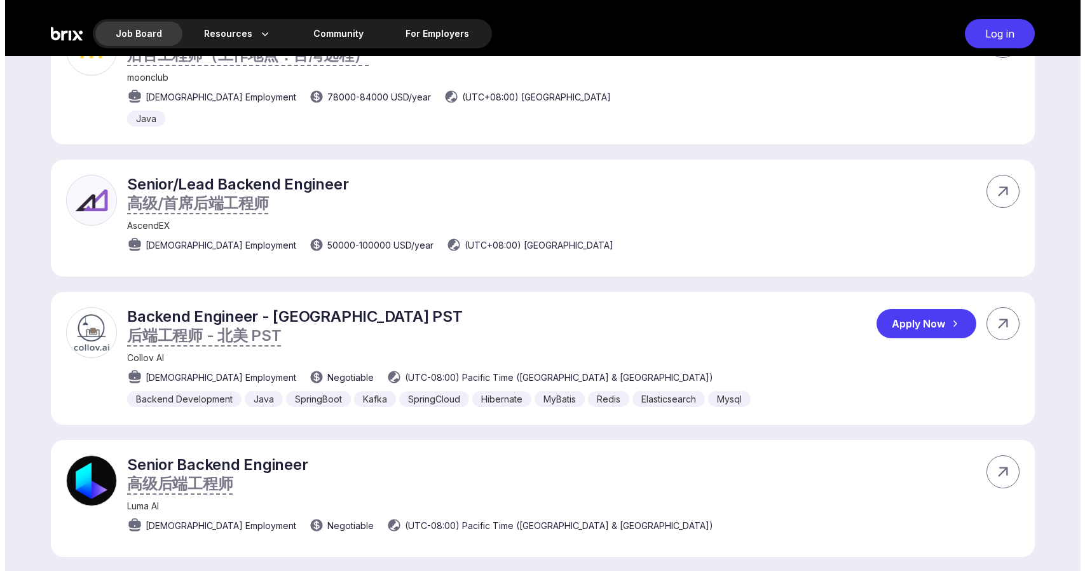
scroll to position [0, 0]
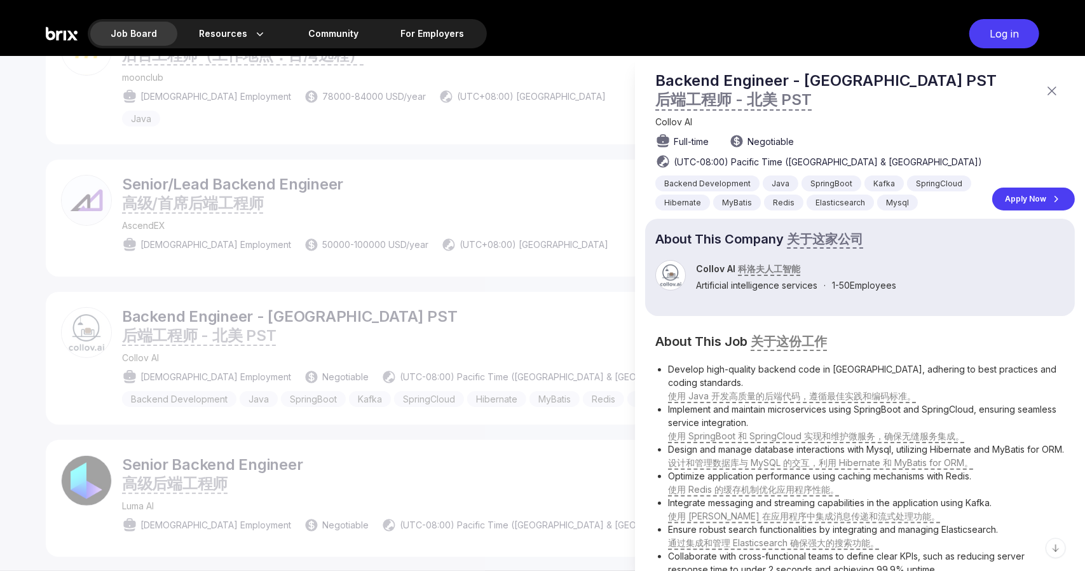
click at [278, 338] on div at bounding box center [542, 313] width 1085 height 515
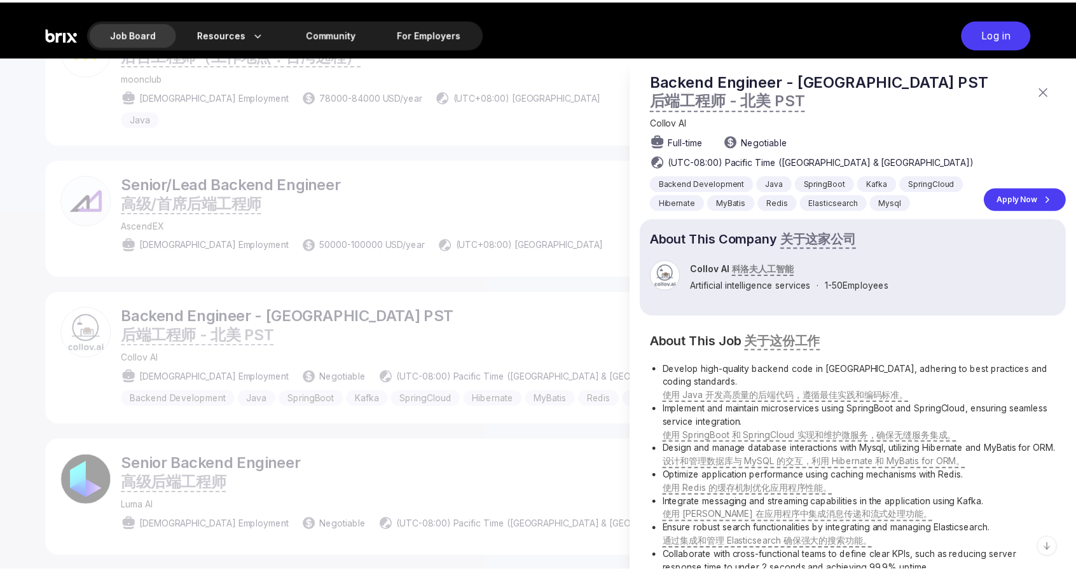
scroll to position [1356, 0]
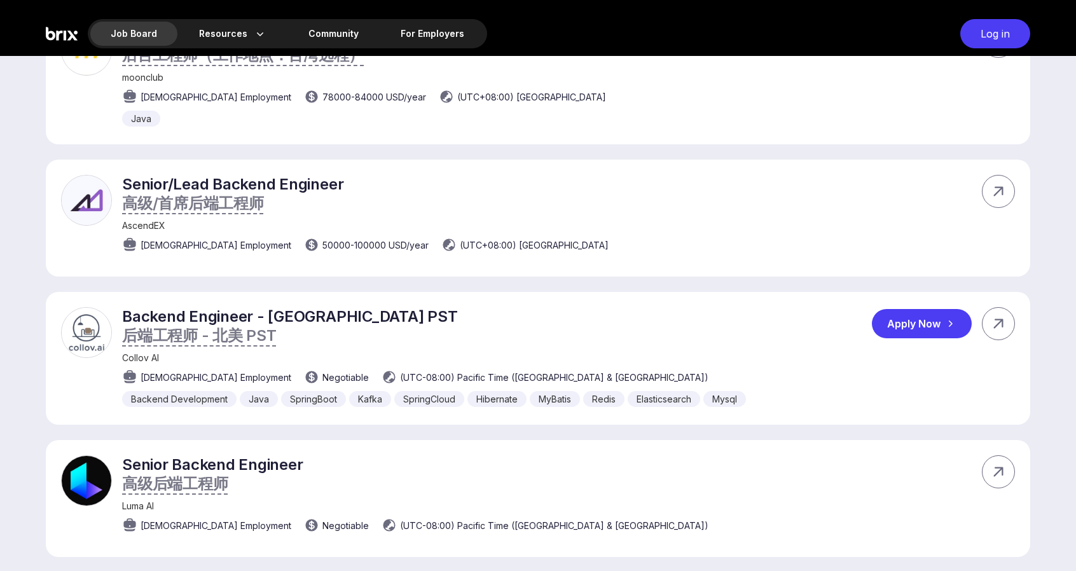
click at [322, 371] on span "Negotiable" at bounding box center [345, 377] width 46 height 13
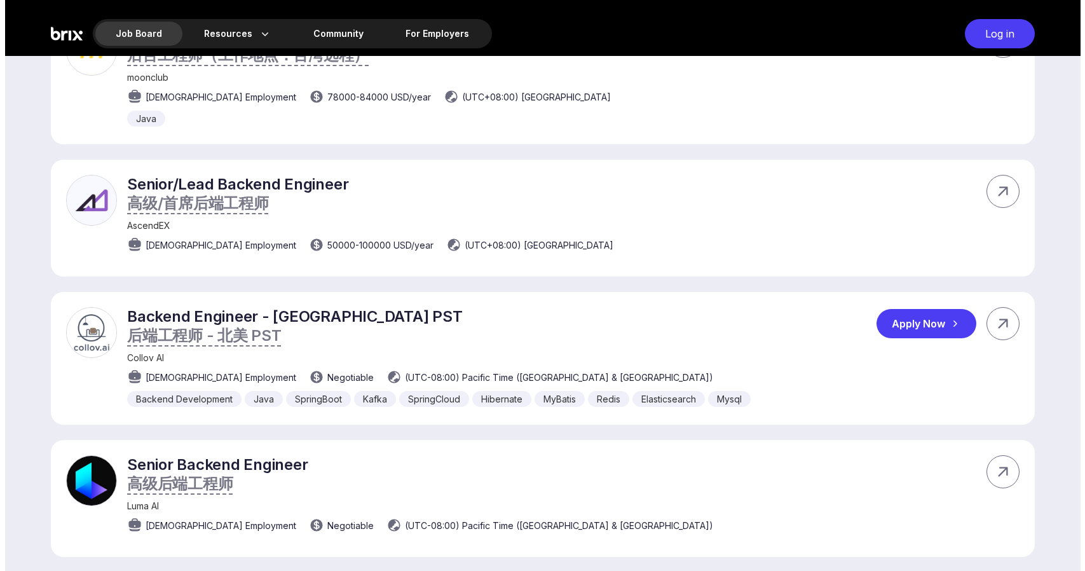
scroll to position [0, 0]
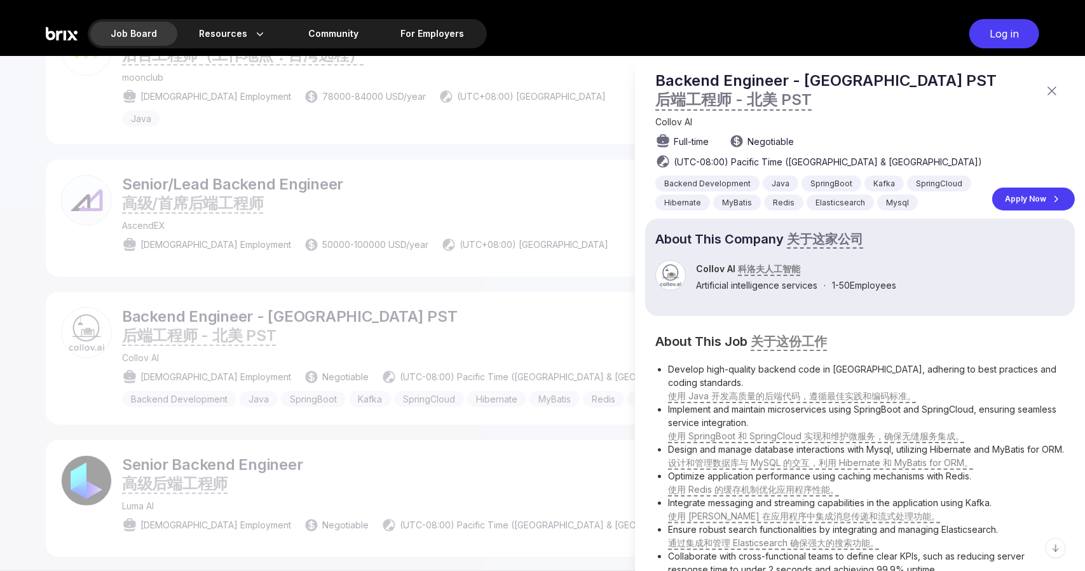
click at [764, 138] on span "Negotiable" at bounding box center [771, 141] width 46 height 13
click at [574, 271] on div at bounding box center [542, 313] width 1085 height 515
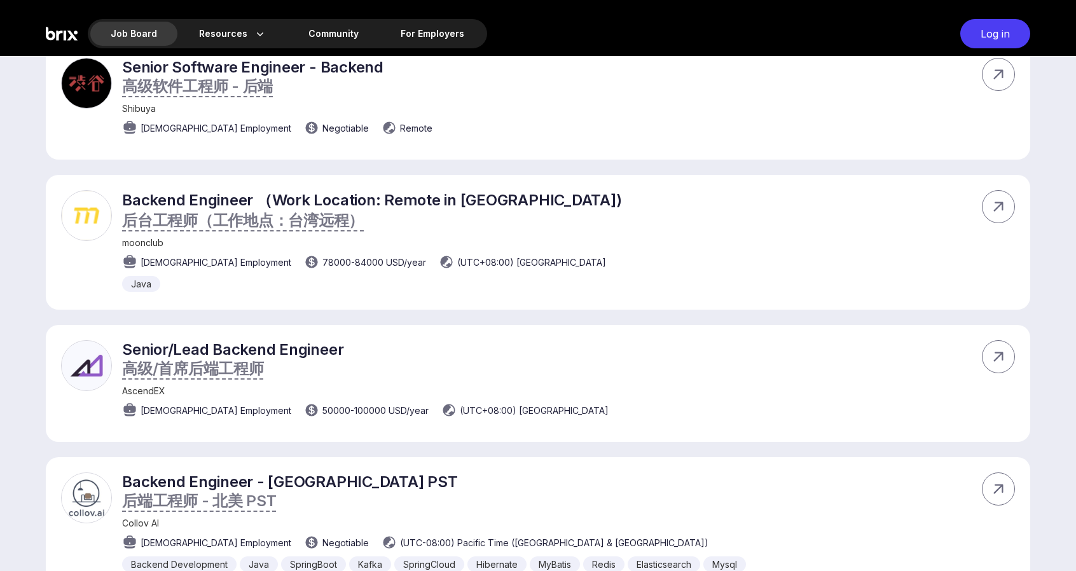
scroll to position [1186, 0]
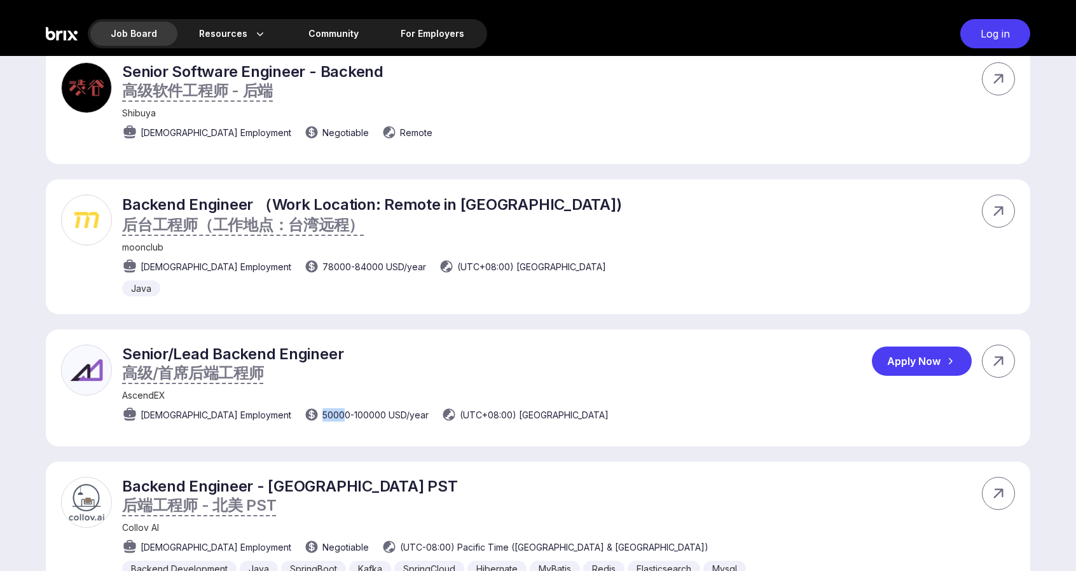
drag, startPoint x: 287, startPoint y: 374, endPoint x: 262, endPoint y: 374, distance: 24.8
click at [304, 407] on div "50000 - 100000 USD /year" at bounding box center [366, 414] width 125 height 15
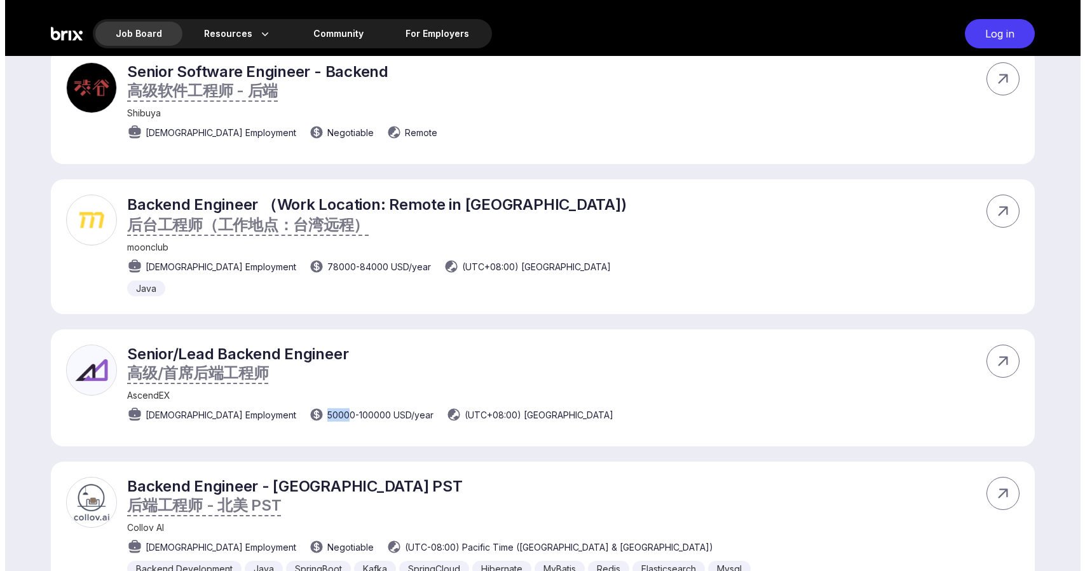
scroll to position [0, 0]
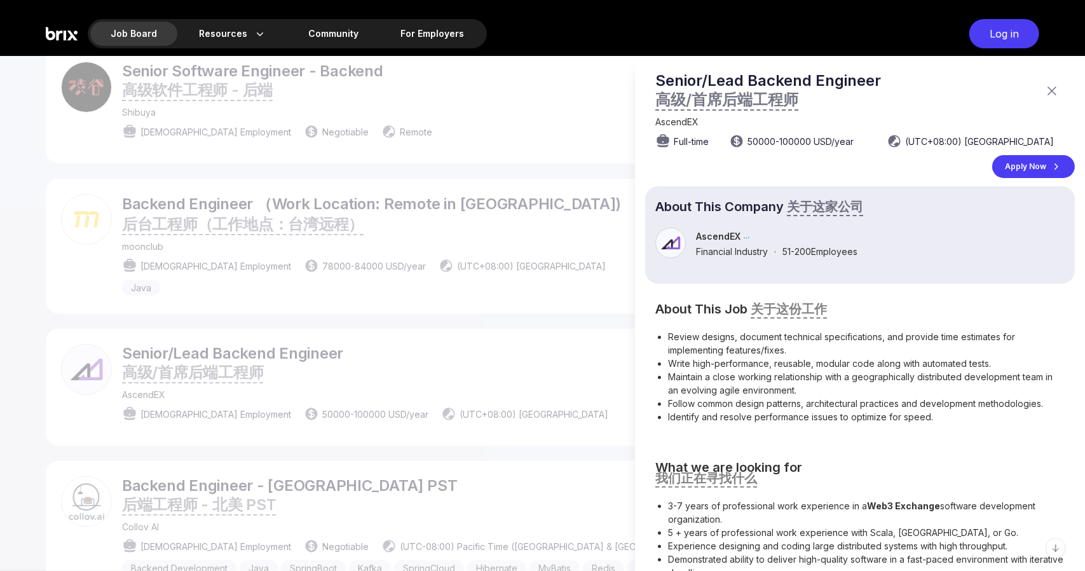
click at [306, 371] on div at bounding box center [542, 313] width 1085 height 515
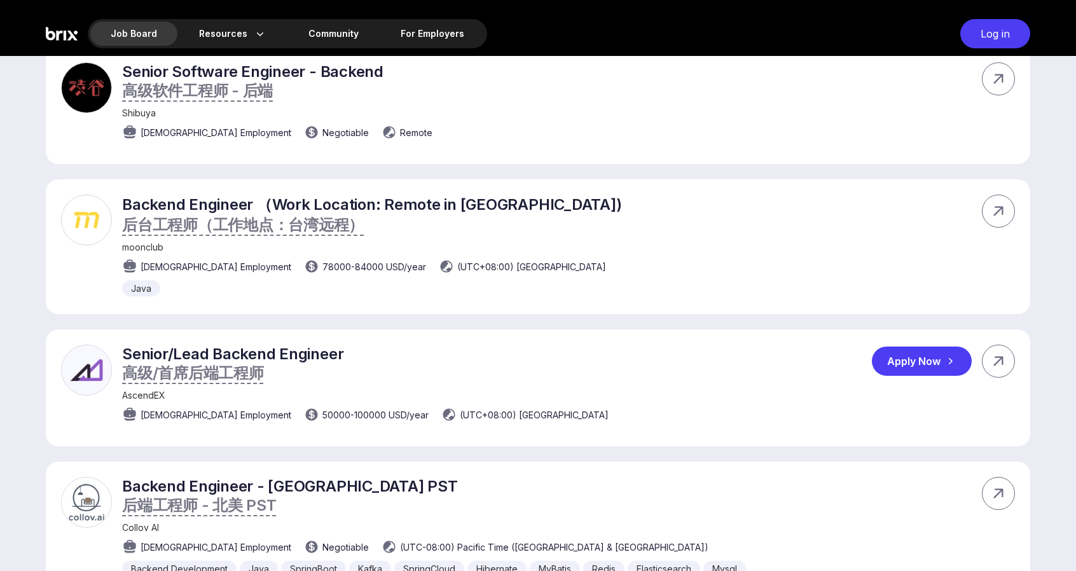
scroll to position [1017, 0]
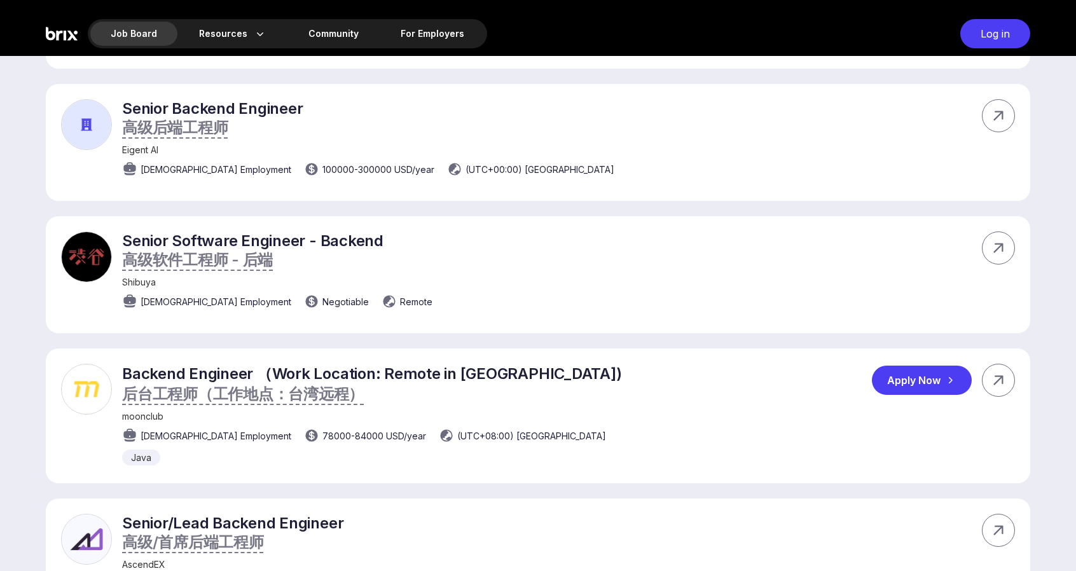
click at [362, 411] on div "moonclub" at bounding box center [371, 416] width 499 height 11
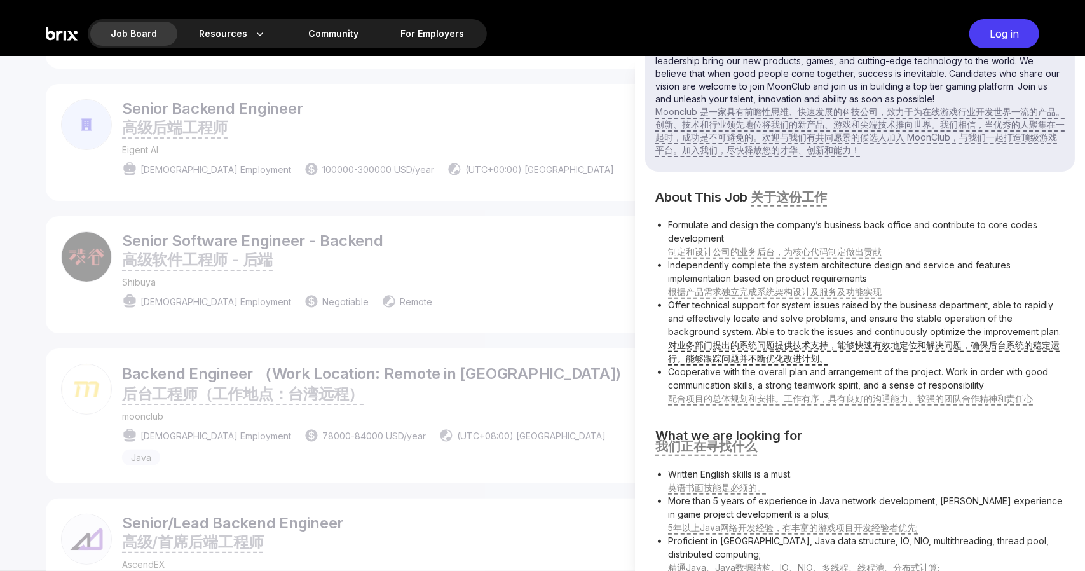
scroll to position [384, 0]
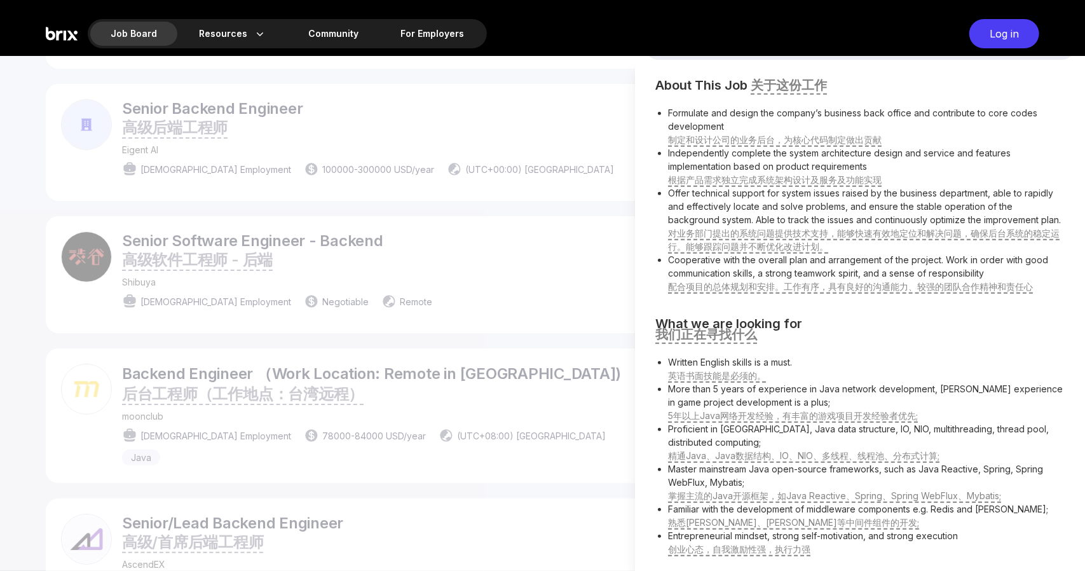
click at [465, 323] on div at bounding box center [542, 313] width 1085 height 515
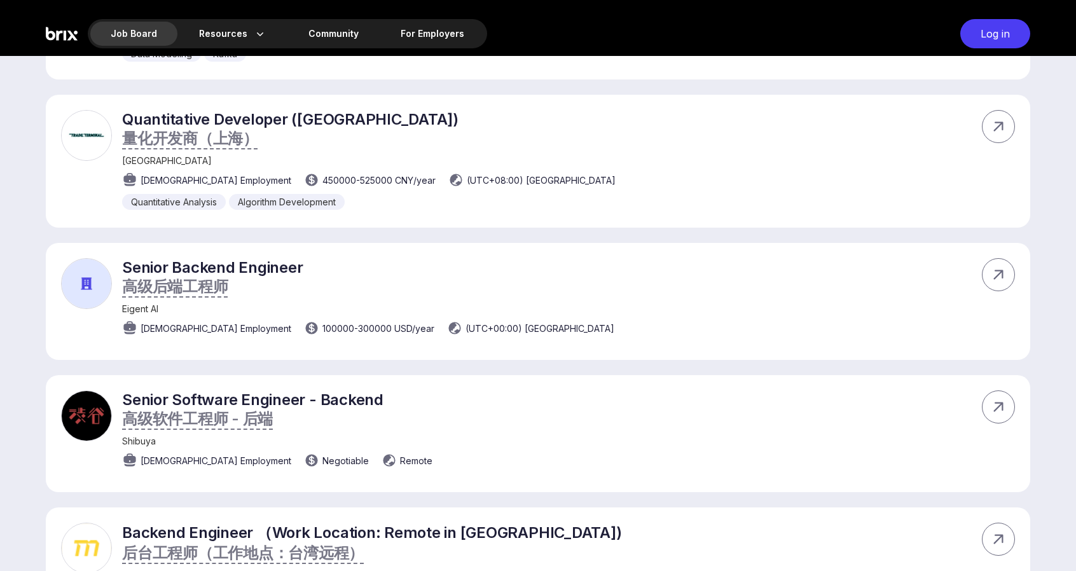
scroll to position [847, 0]
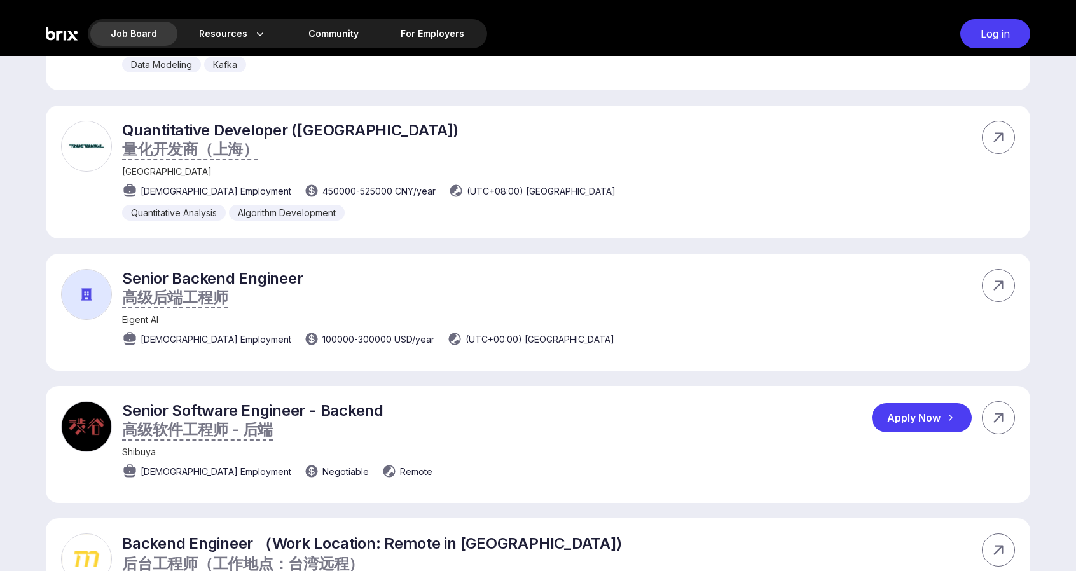
click at [397, 386] on div "Senior Software Engineer - Backend 高级软件工程师 - 后端 [GEOGRAPHIC_DATA] [DEMOGRAPHIC_…" at bounding box center [538, 444] width 984 height 117
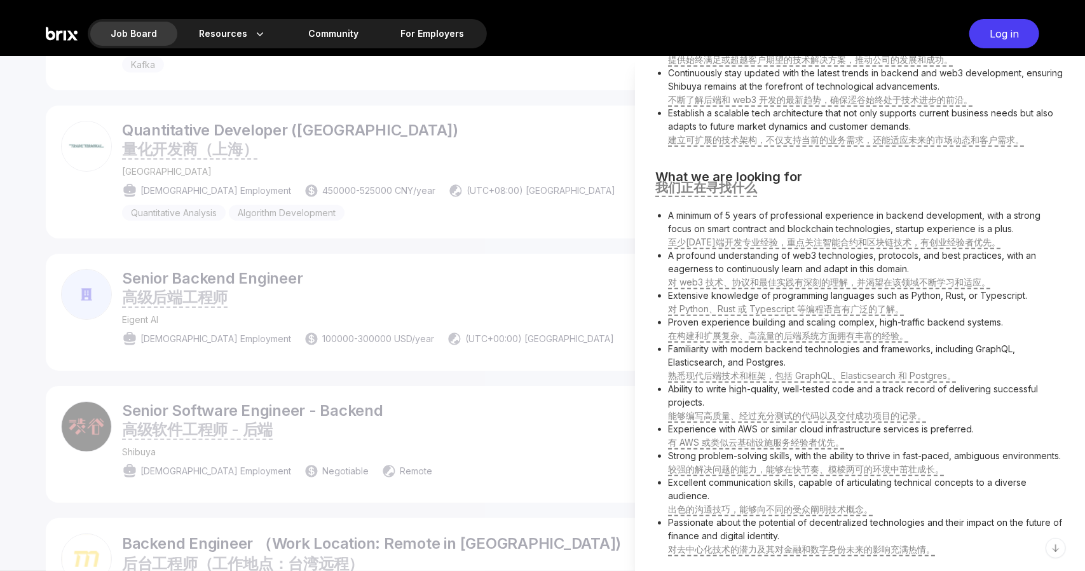
scroll to position [607, 0]
click at [614, 327] on div at bounding box center [542, 313] width 1085 height 515
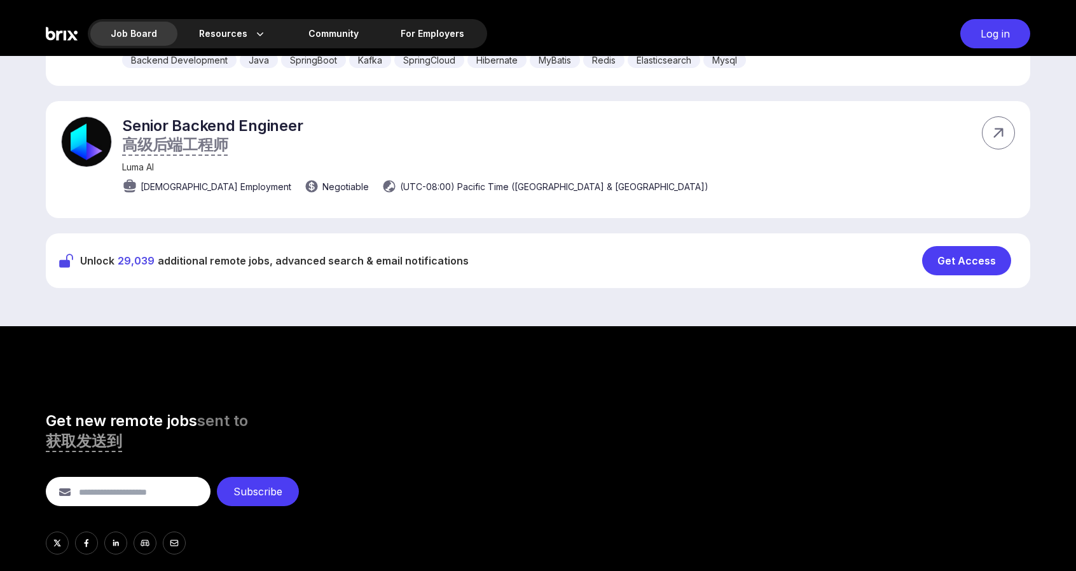
scroll to position [1356, 0]
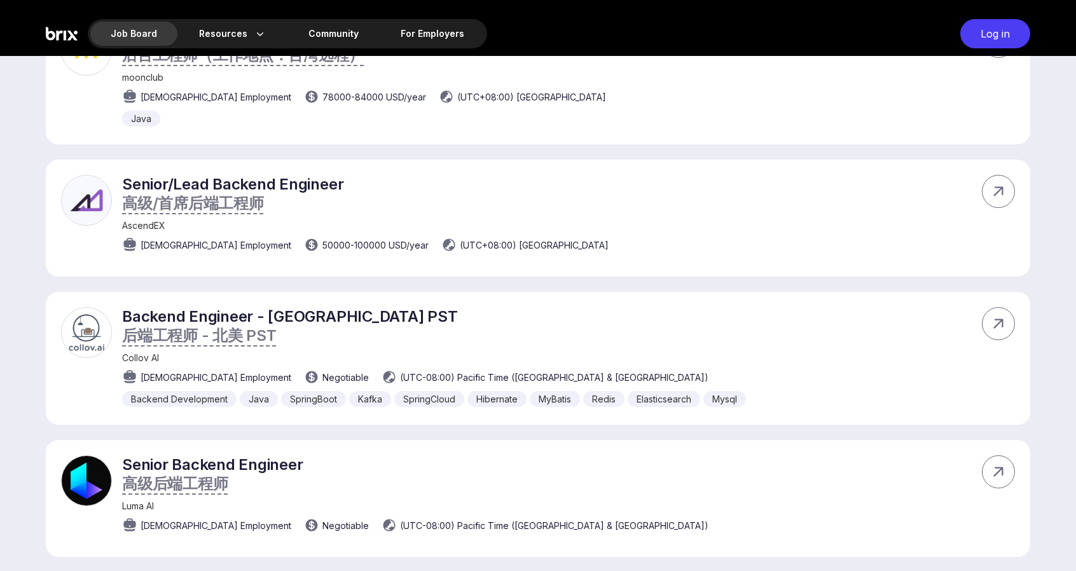
click at [371, 324] on div "Backend Engineer - [GEOGRAPHIC_DATA] PST 后端工程师 - 北美 PST Collov AI [DEMOGRAPHIC_…" at bounding box center [434, 357] width 624 height 100
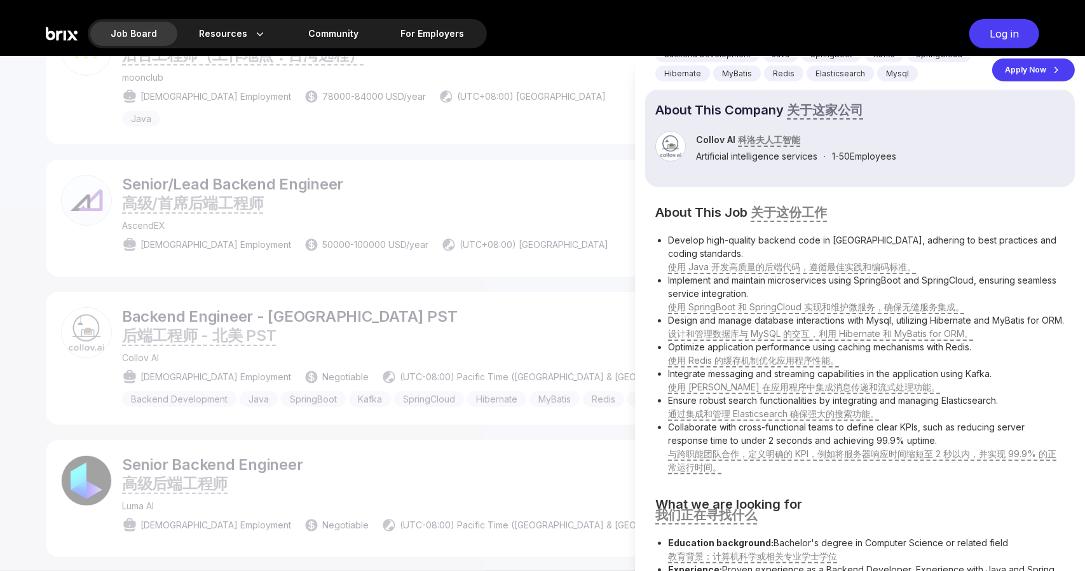
scroll to position [322, 0]
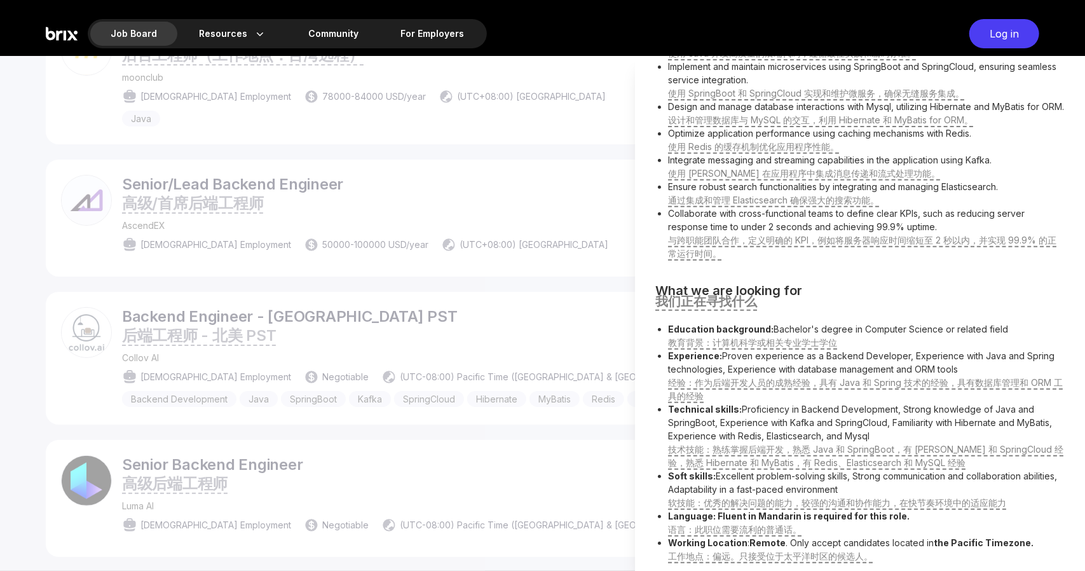
click at [1020, 35] on div "Log in" at bounding box center [1004, 33] width 70 height 29
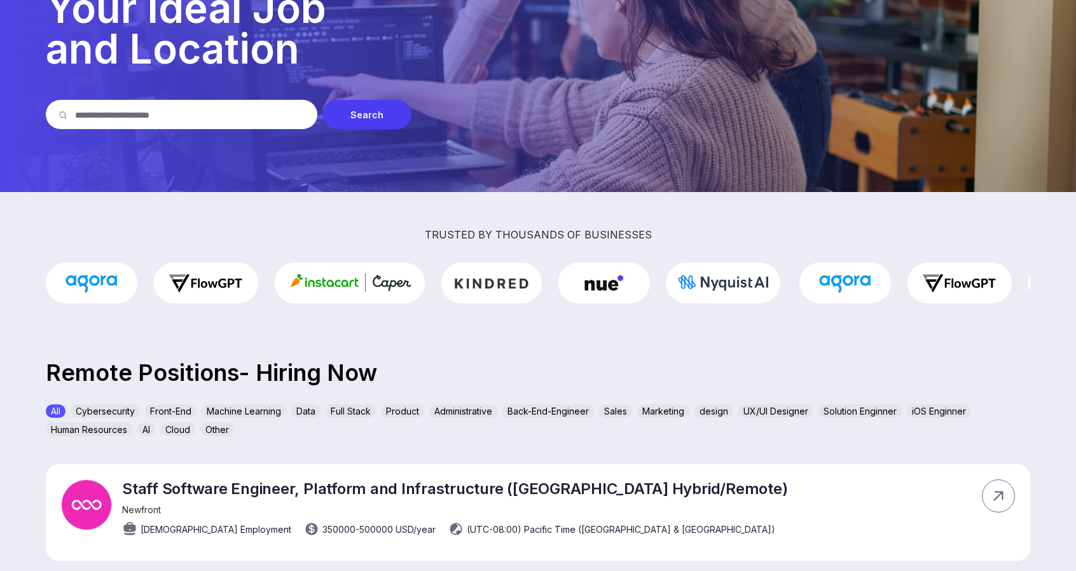
scroll to position [169, 0]
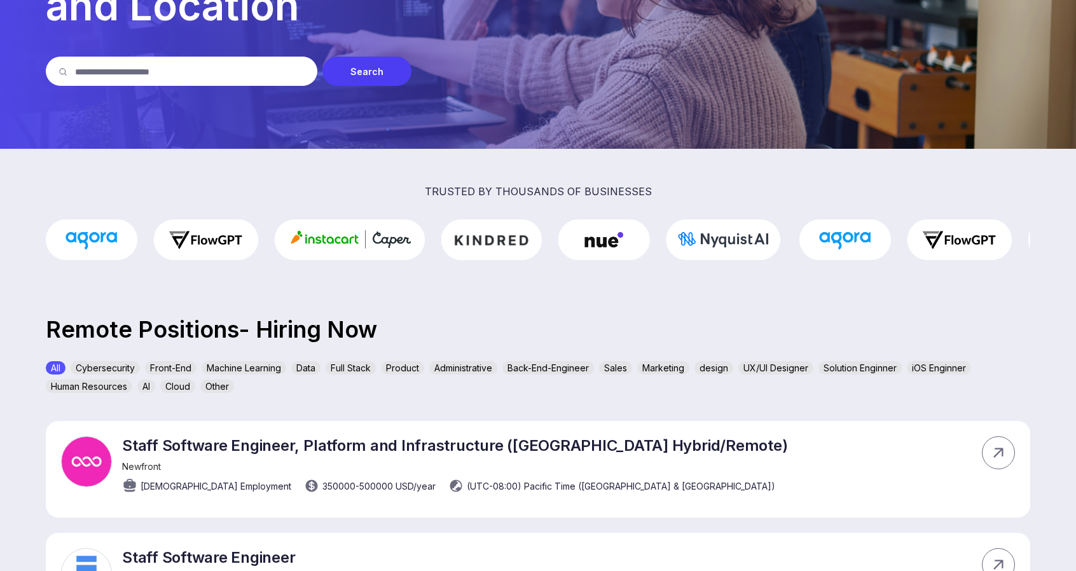
click at [545, 362] on div "Back-End-Engineer" at bounding box center [548, 367] width 92 height 13
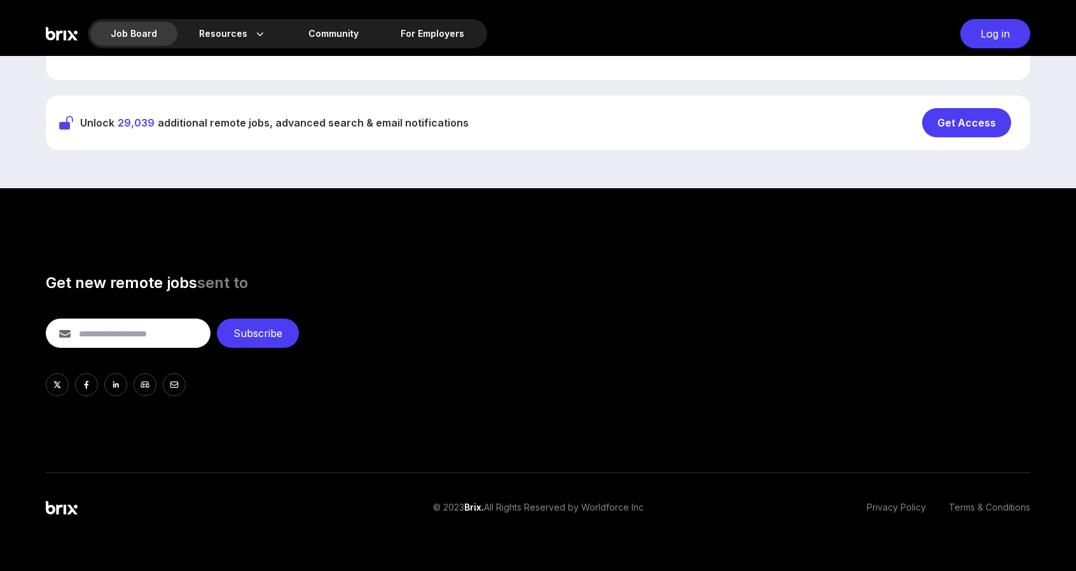
scroll to position [1266, 0]
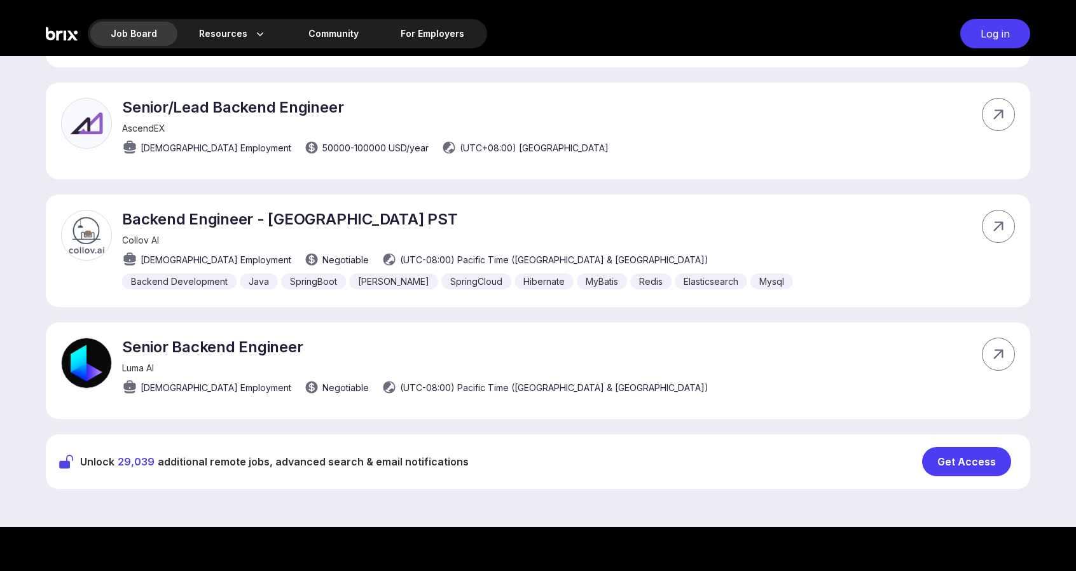
click at [943, 451] on div "Get Access" at bounding box center [966, 461] width 89 height 29
click at [403, 210] on p "Backend Engineer - [GEOGRAPHIC_DATA] PST" at bounding box center [457, 219] width 671 height 18
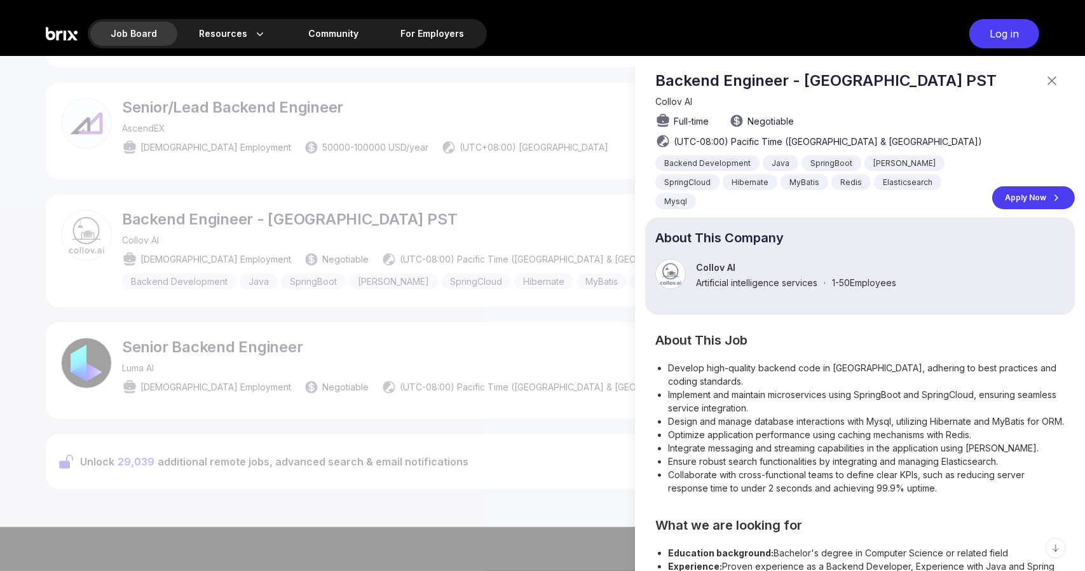
scroll to position [98, 0]
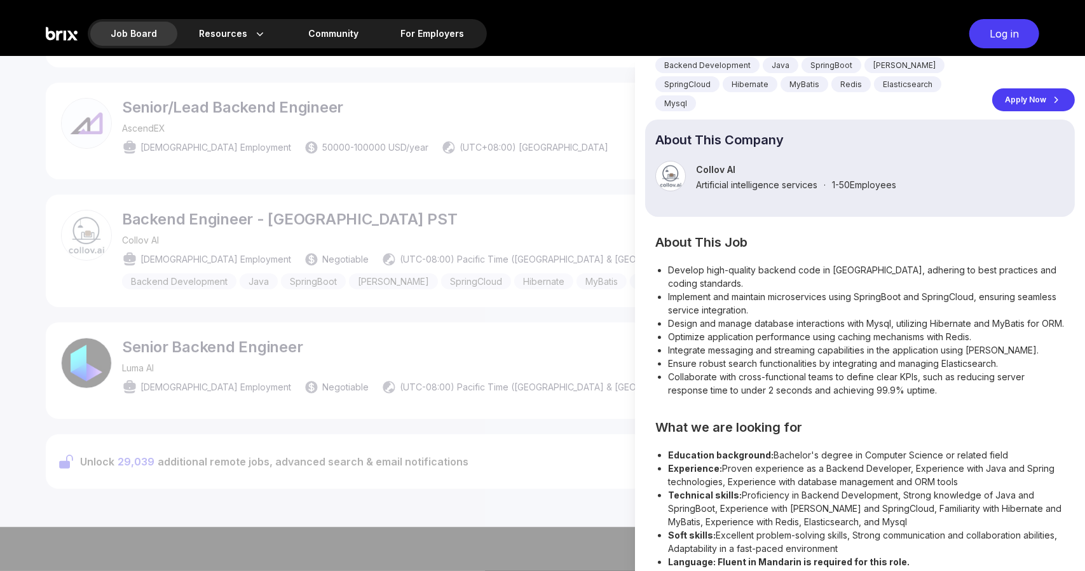
click at [764, 263] on li "Develop high-quality backend code in [GEOGRAPHIC_DATA], adhering to best practi…" at bounding box center [866, 276] width 397 height 27
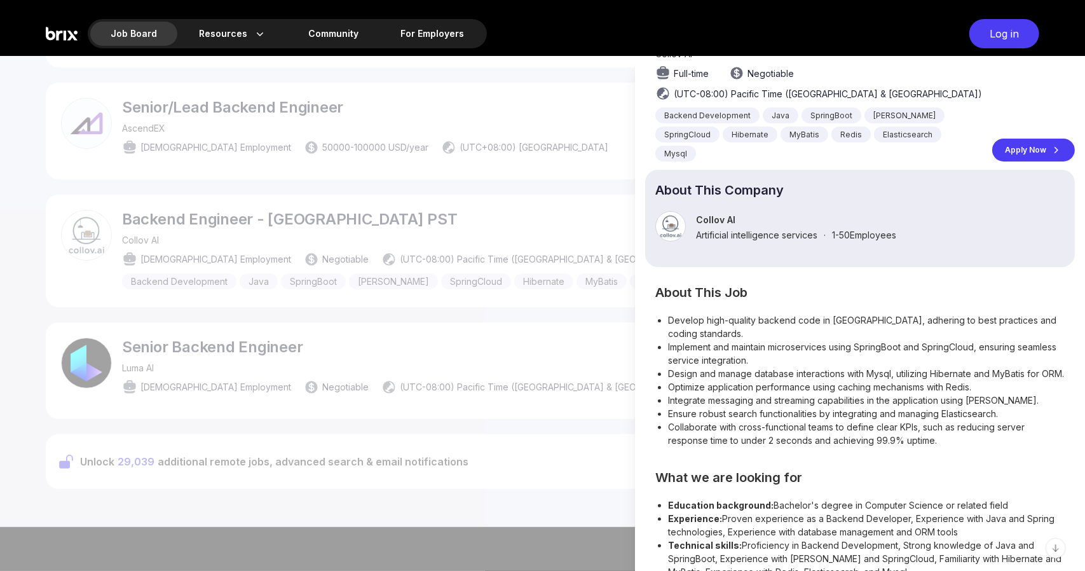
scroll to position [0, 0]
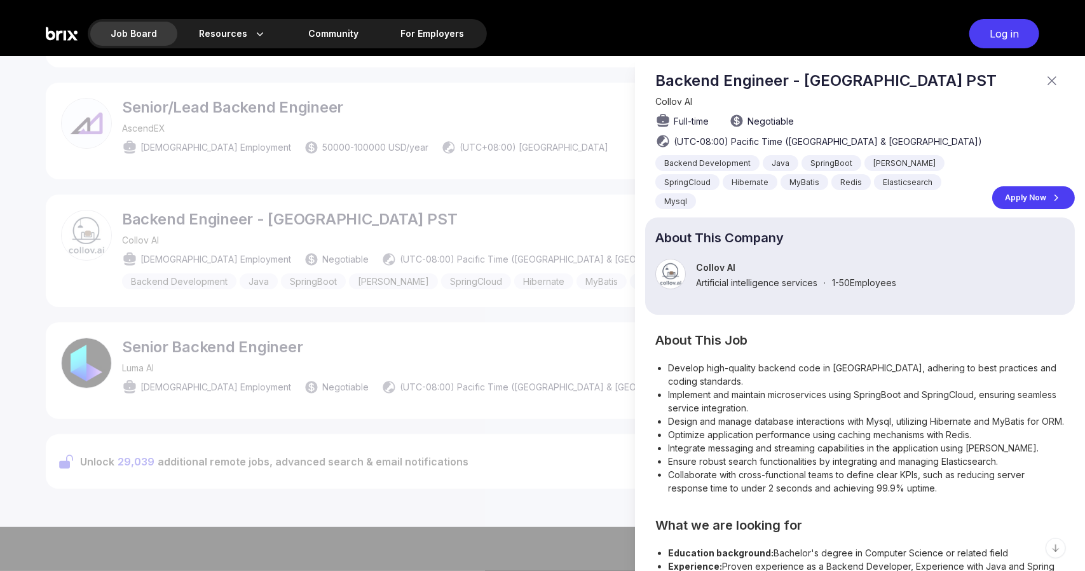
click at [523, 266] on div at bounding box center [542, 313] width 1085 height 515
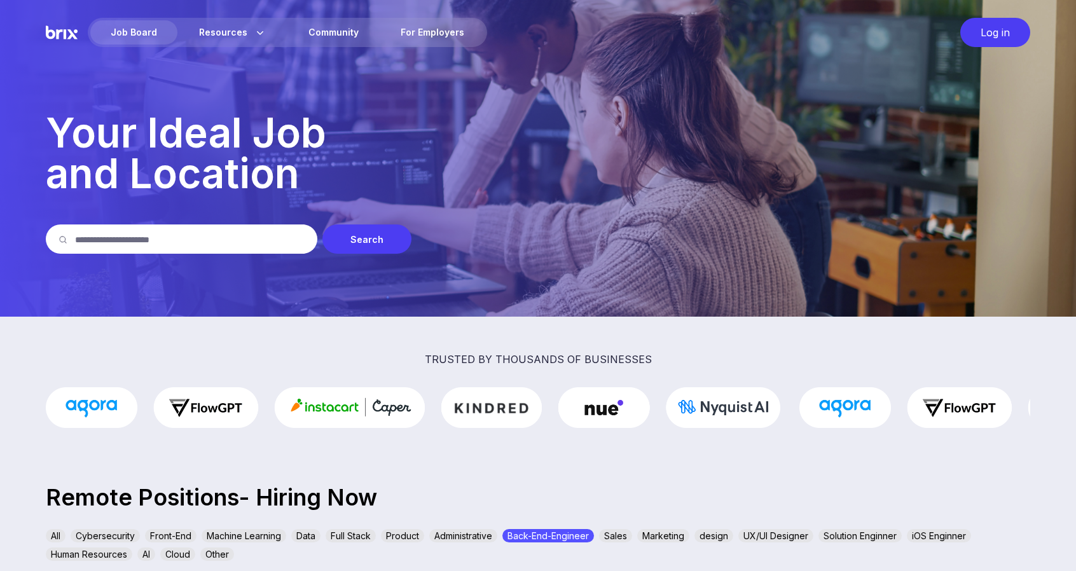
scroll to position [169, 0]
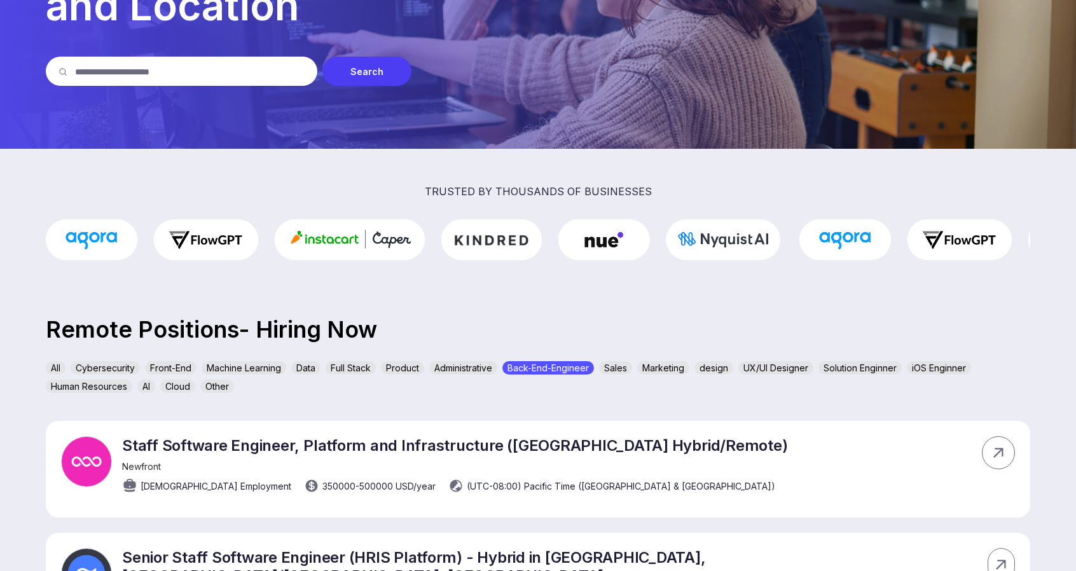
click at [386, 390] on div "All Cybersecurity Front-End Machine Learning Data Full Stack Product Administra…" at bounding box center [538, 379] width 984 height 37
click at [937, 366] on div "iOS Enginner" at bounding box center [938, 367] width 64 height 13
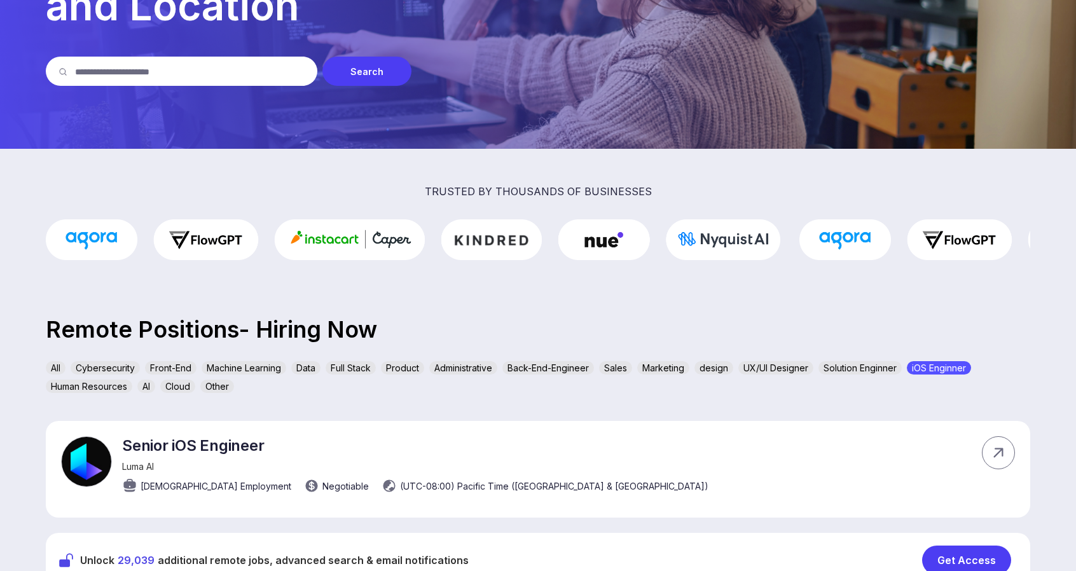
click at [871, 381] on div "All Cybersecurity Front-End Machine Learning Data Full Stack Product Administra…" at bounding box center [538, 379] width 984 height 37
